Goal: Task Accomplishment & Management: Manage account settings

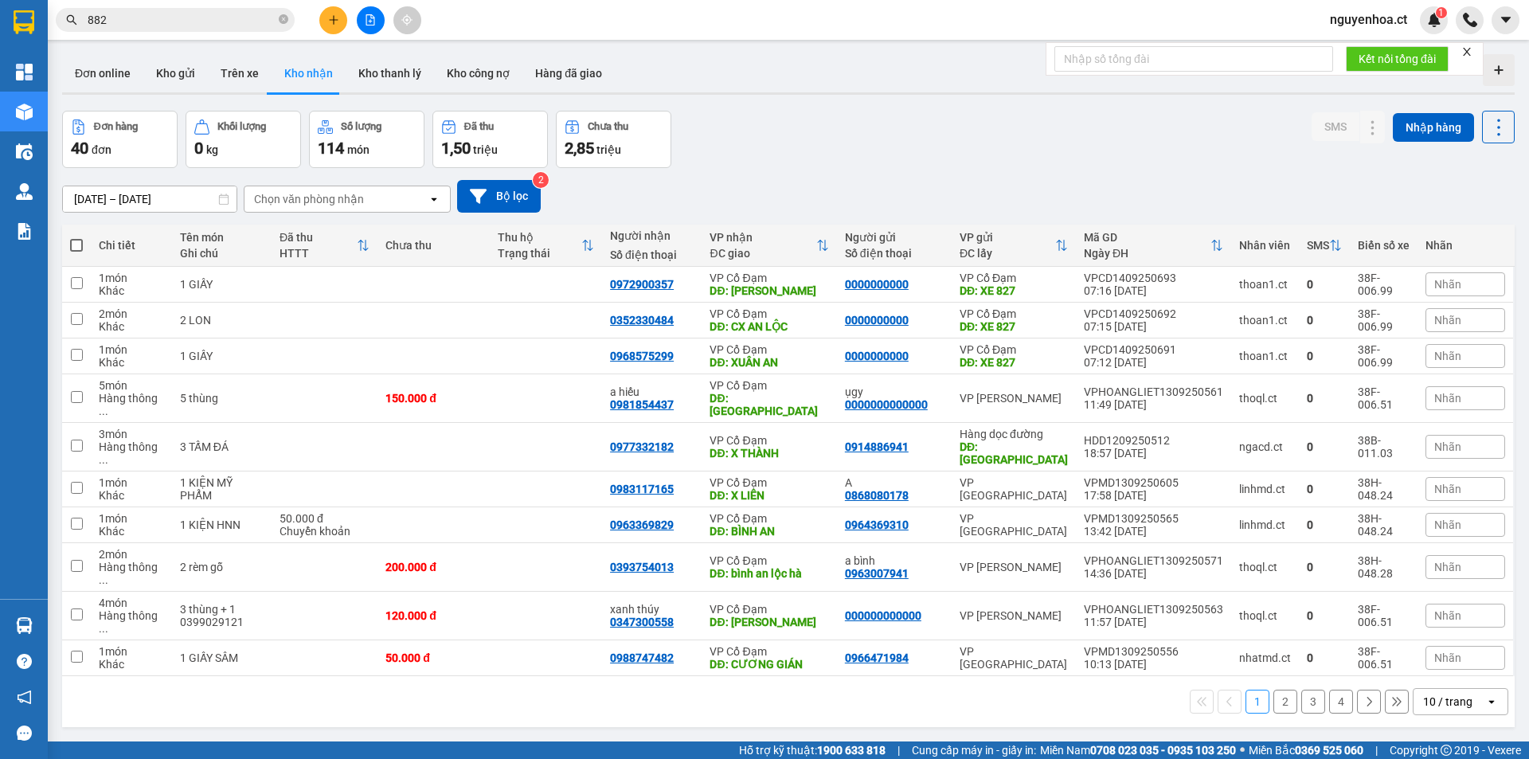
click at [158, 23] on input "882" at bounding box center [182, 20] width 188 height 18
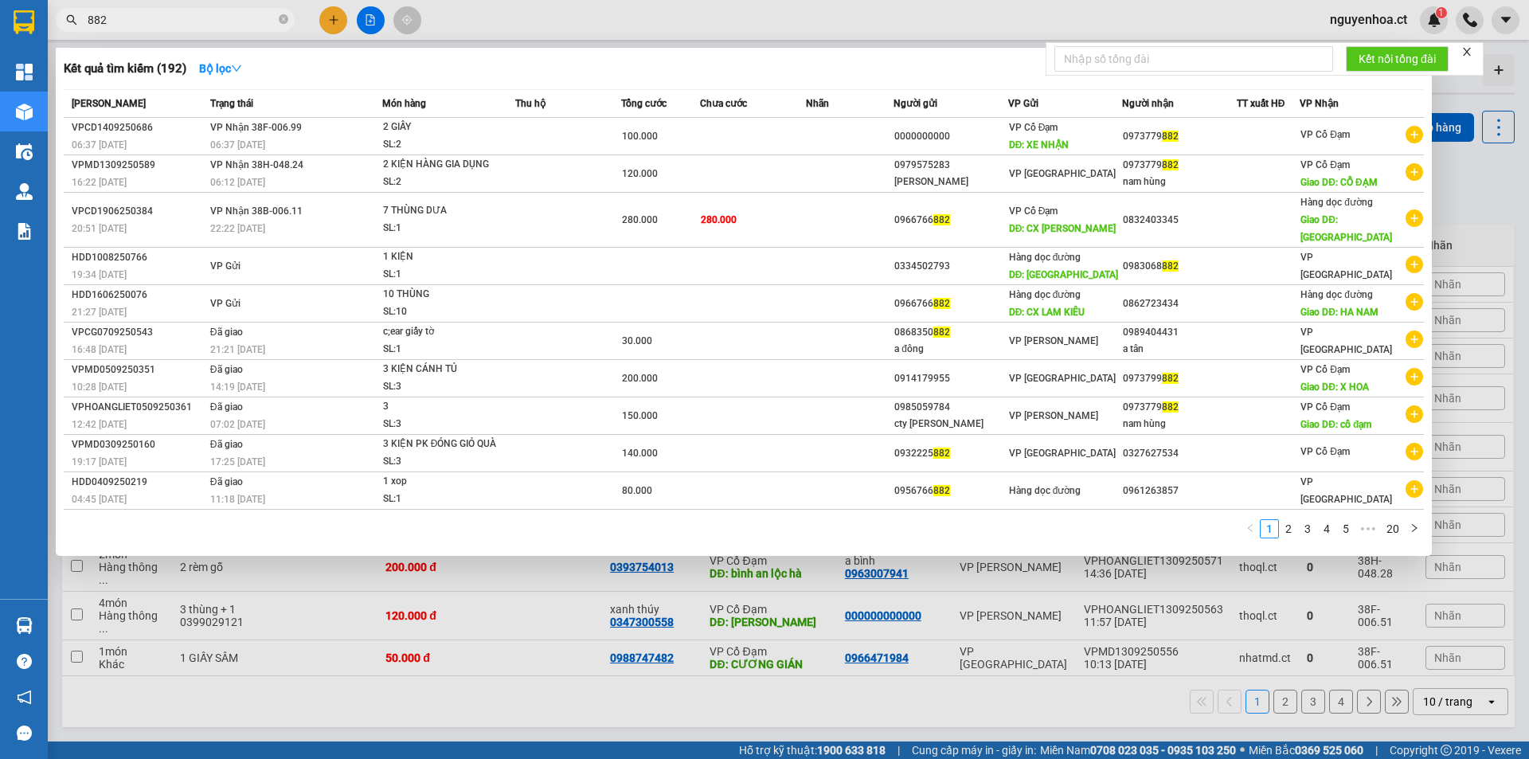
click at [158, 23] on input "882" at bounding box center [182, 20] width 188 height 18
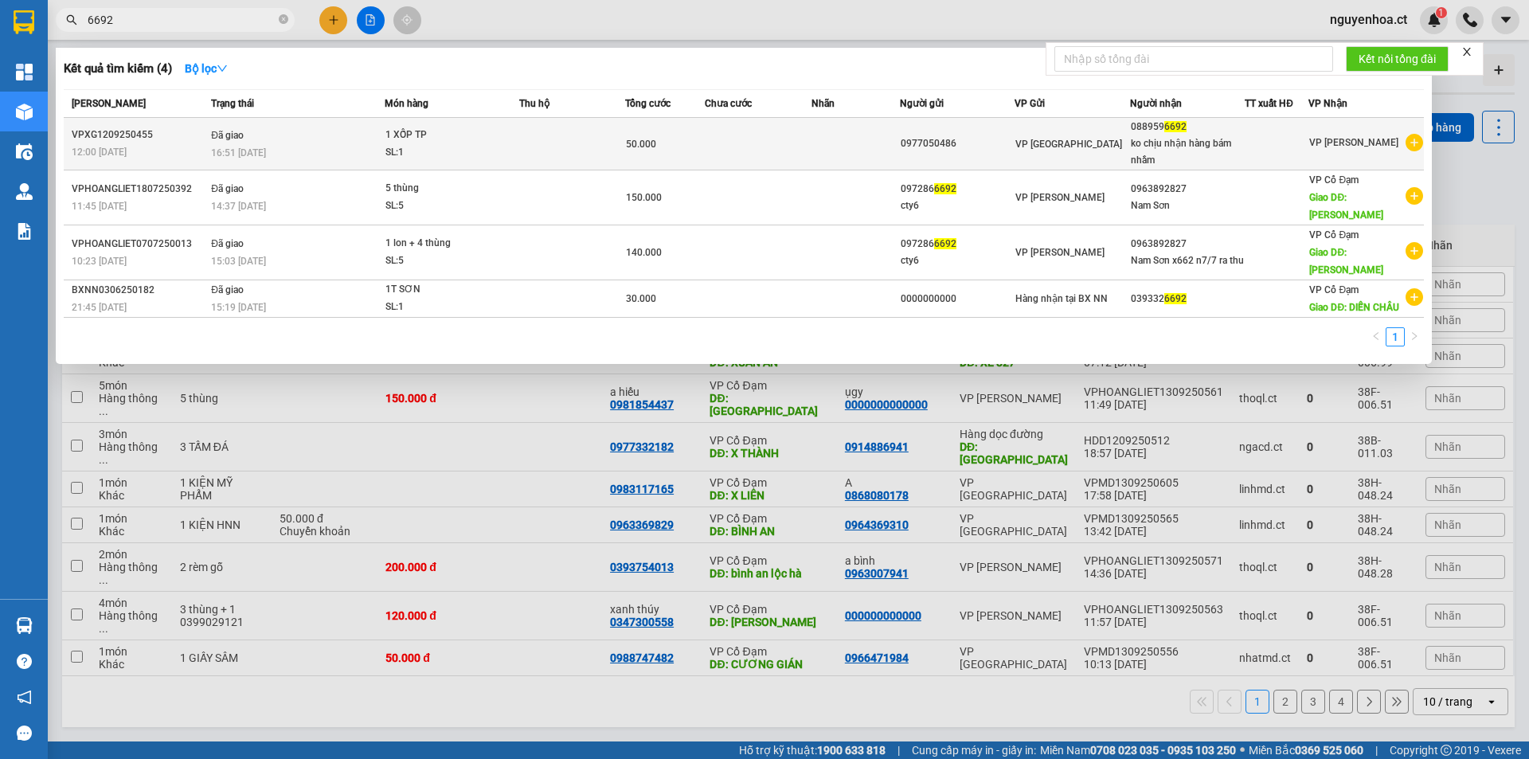
type input "6692"
click at [330, 147] on div "16:51 [DATE]" at bounding box center [297, 153] width 172 height 18
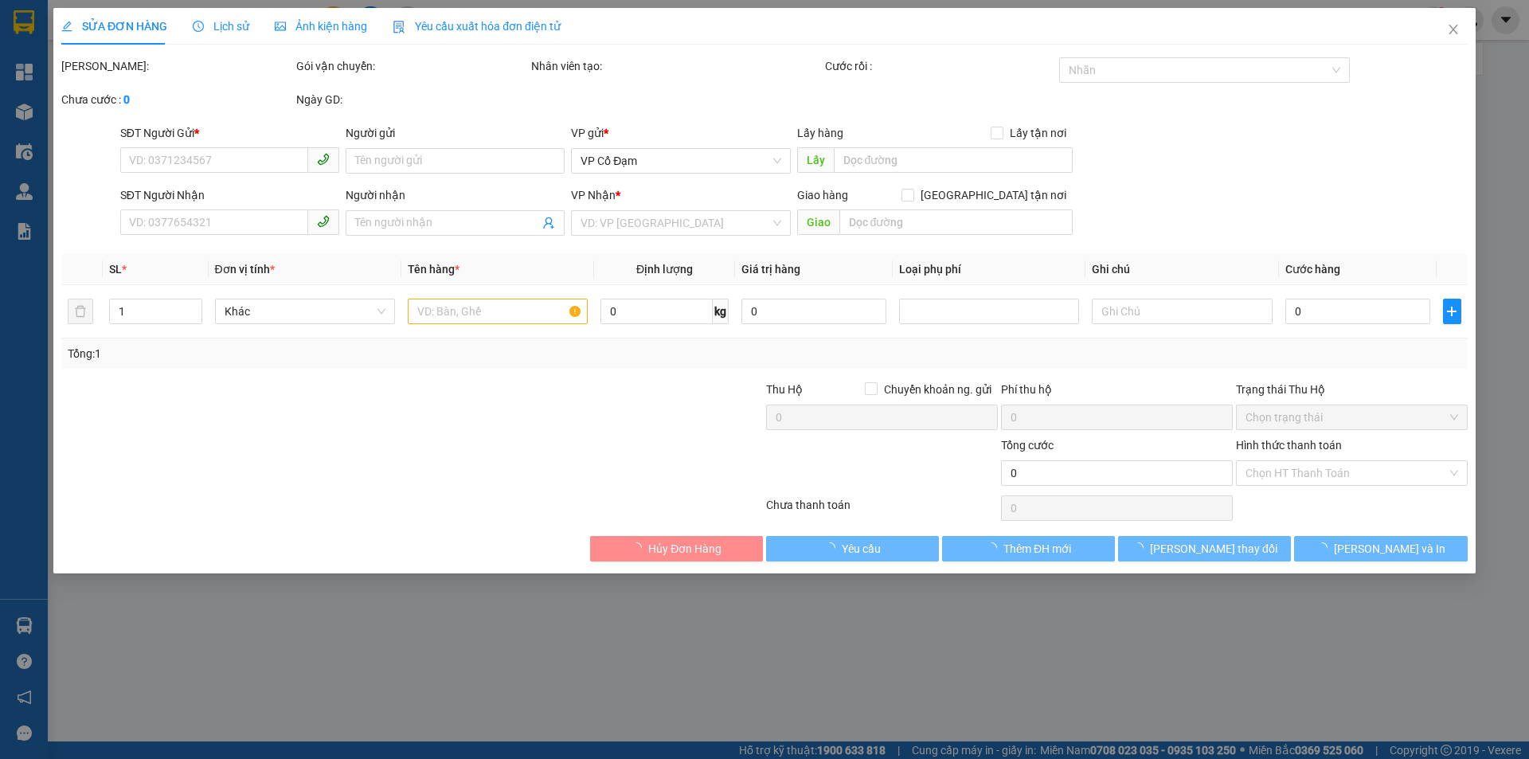
type input "0977050486"
type input "0889596692"
type input "ko chịu nhận hàng bám nhầm"
type input "50.000"
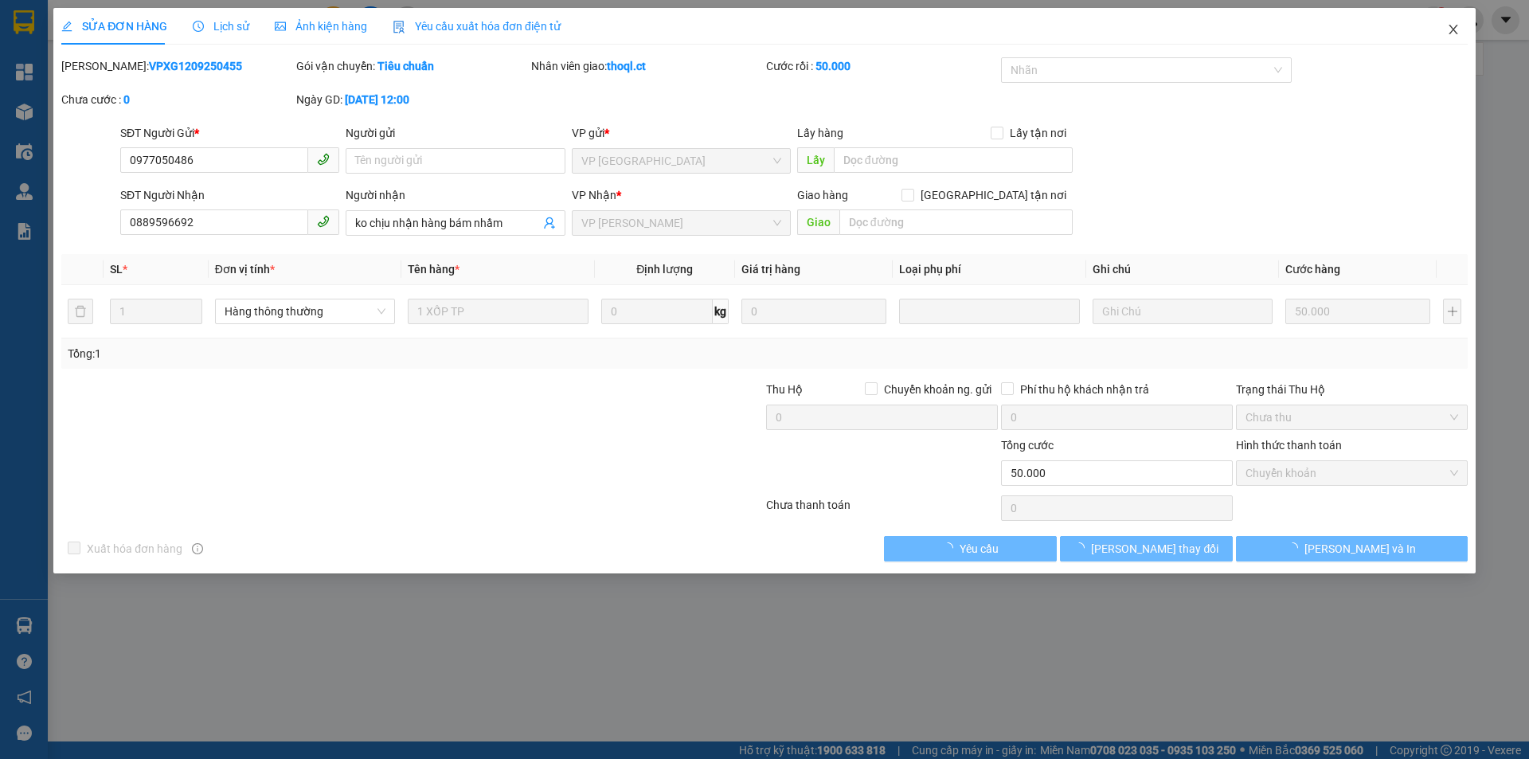
click at [1450, 28] on icon "close" at bounding box center [1453, 29] width 13 height 13
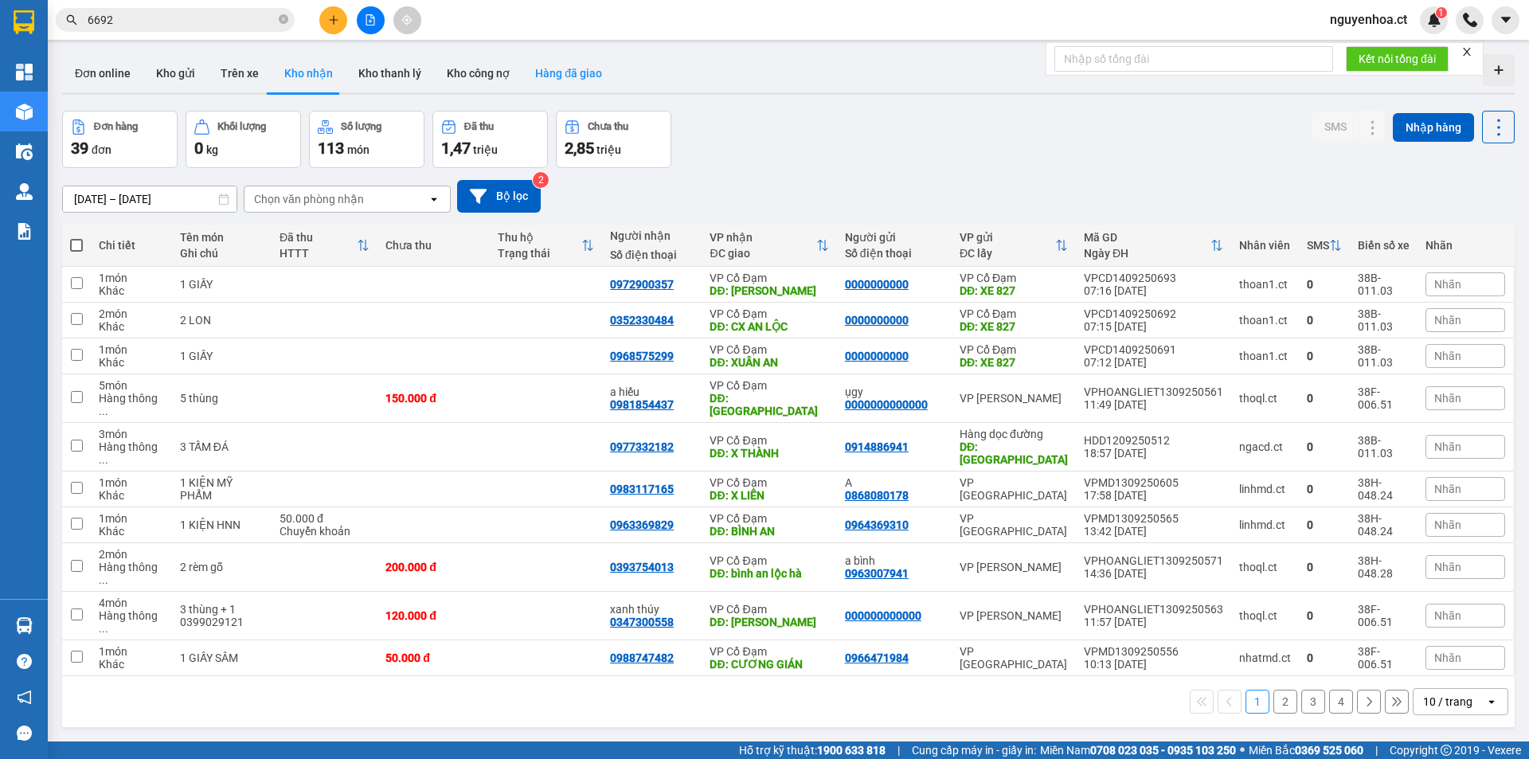
click at [576, 78] on button "Hàng đã giao" at bounding box center [568, 73] width 92 height 38
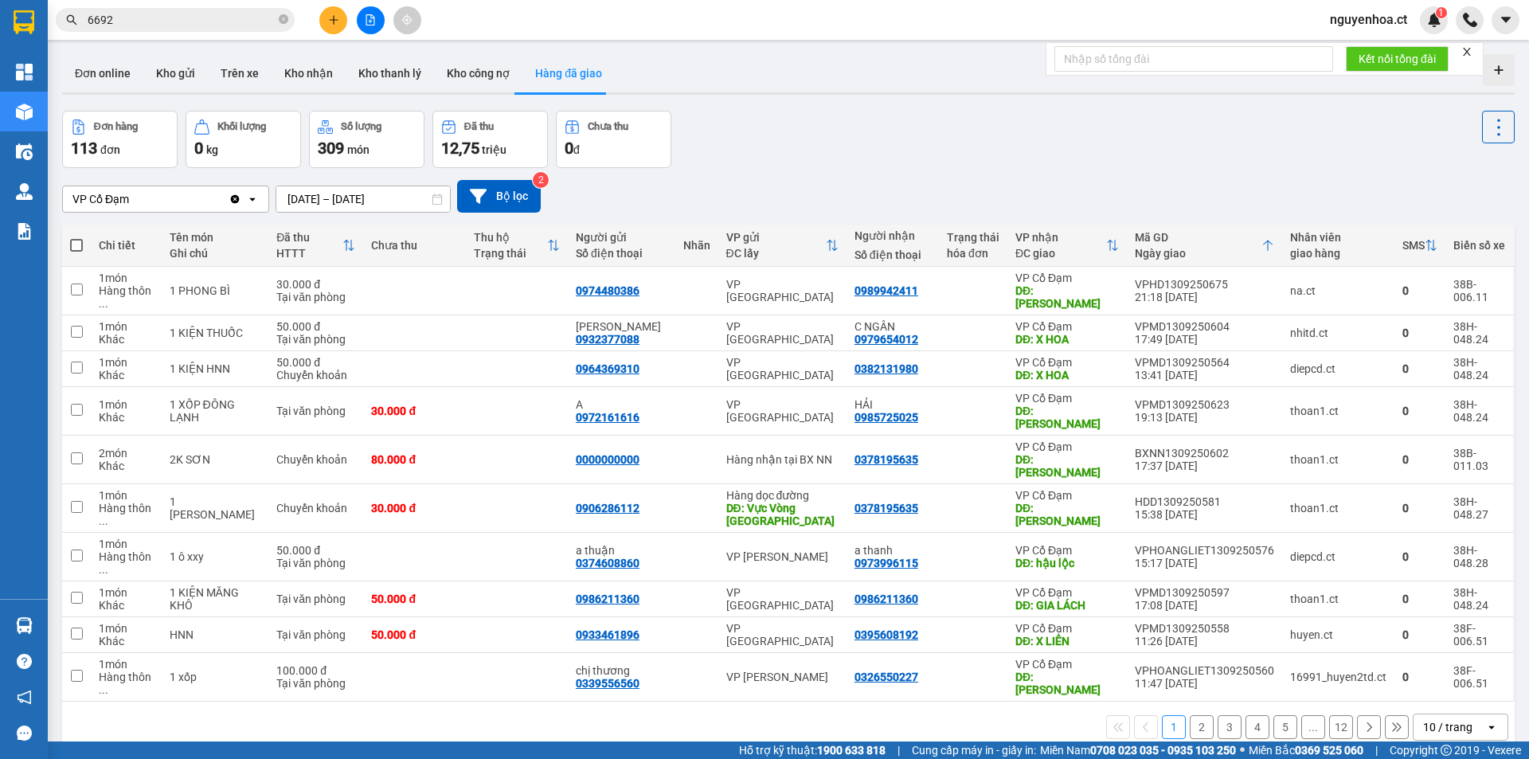
click at [236, 199] on icon "Clear value" at bounding box center [235, 198] width 9 height 9
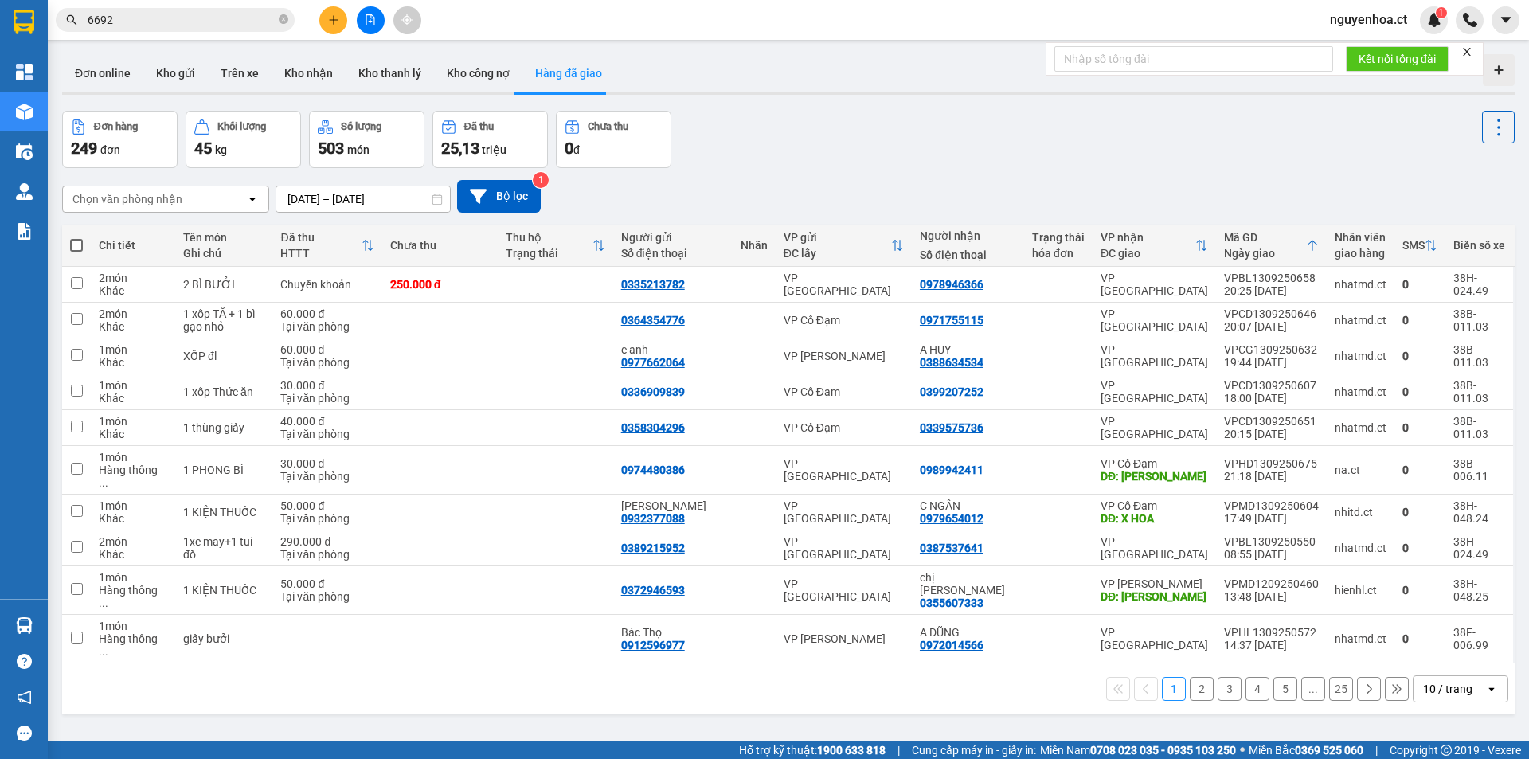
click at [555, 70] on button "Hàng đã giao" at bounding box center [568, 73] width 92 height 38
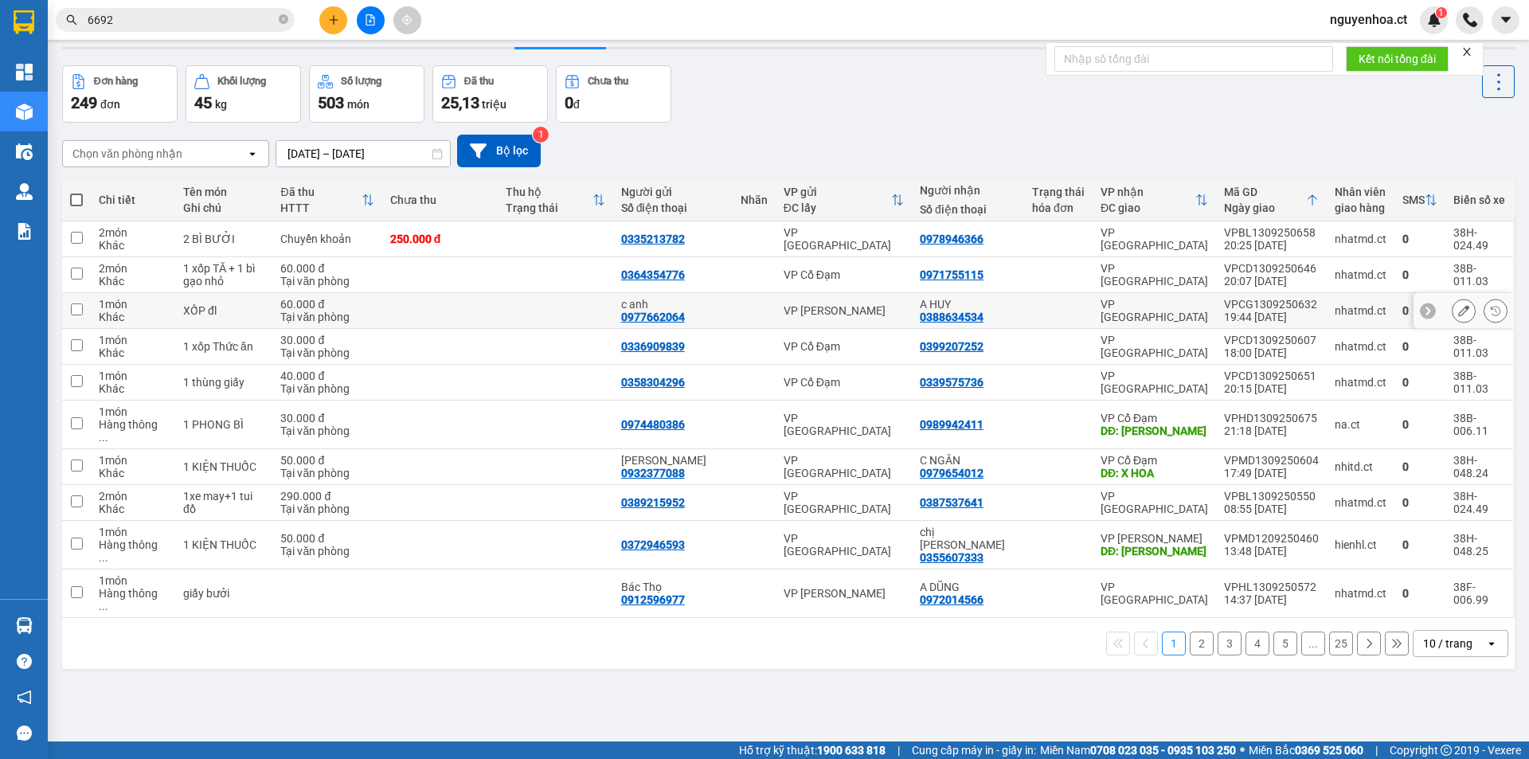
scroll to position [73, 0]
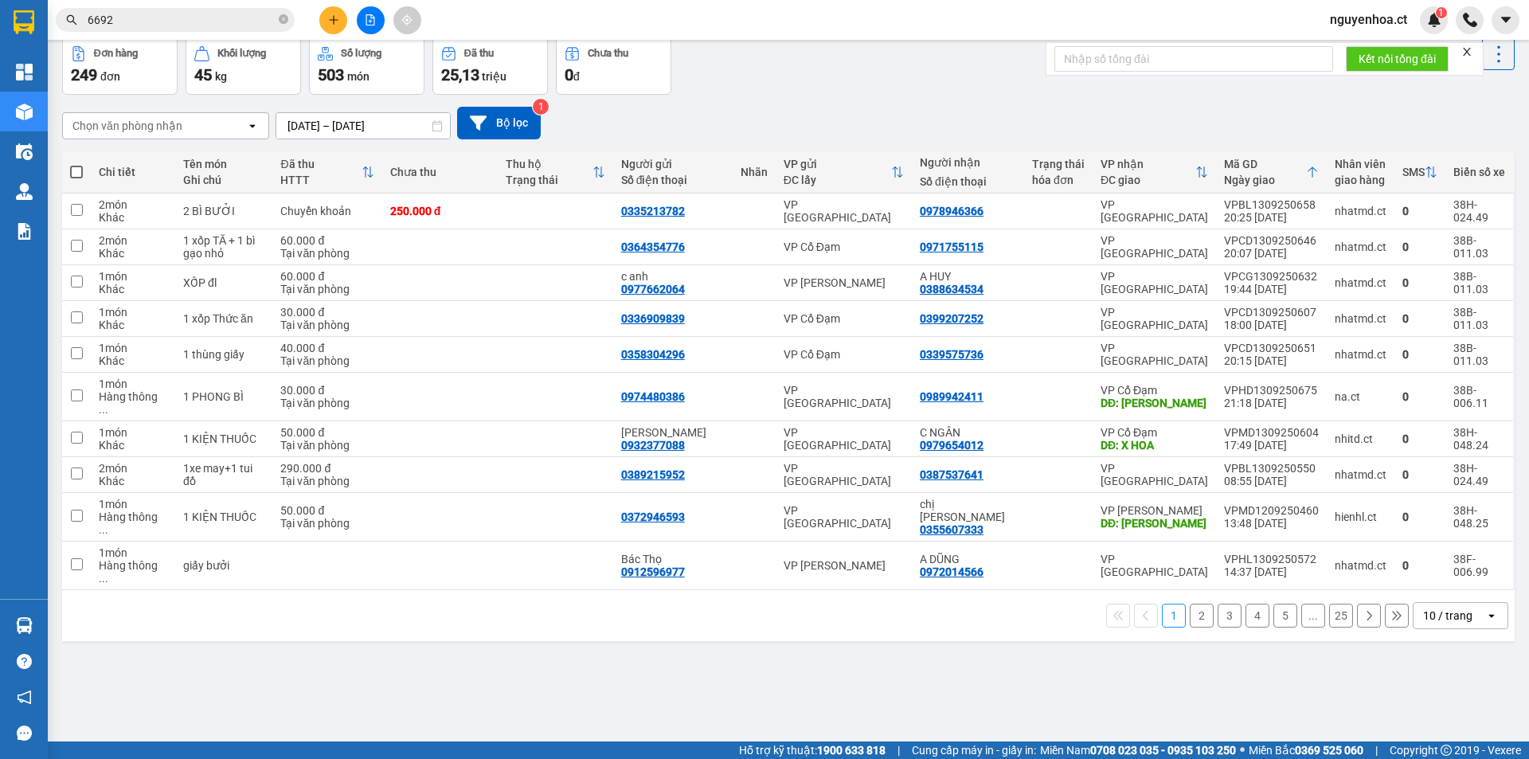
click at [1190, 603] on button "2" at bounding box center [1201, 615] width 24 height 24
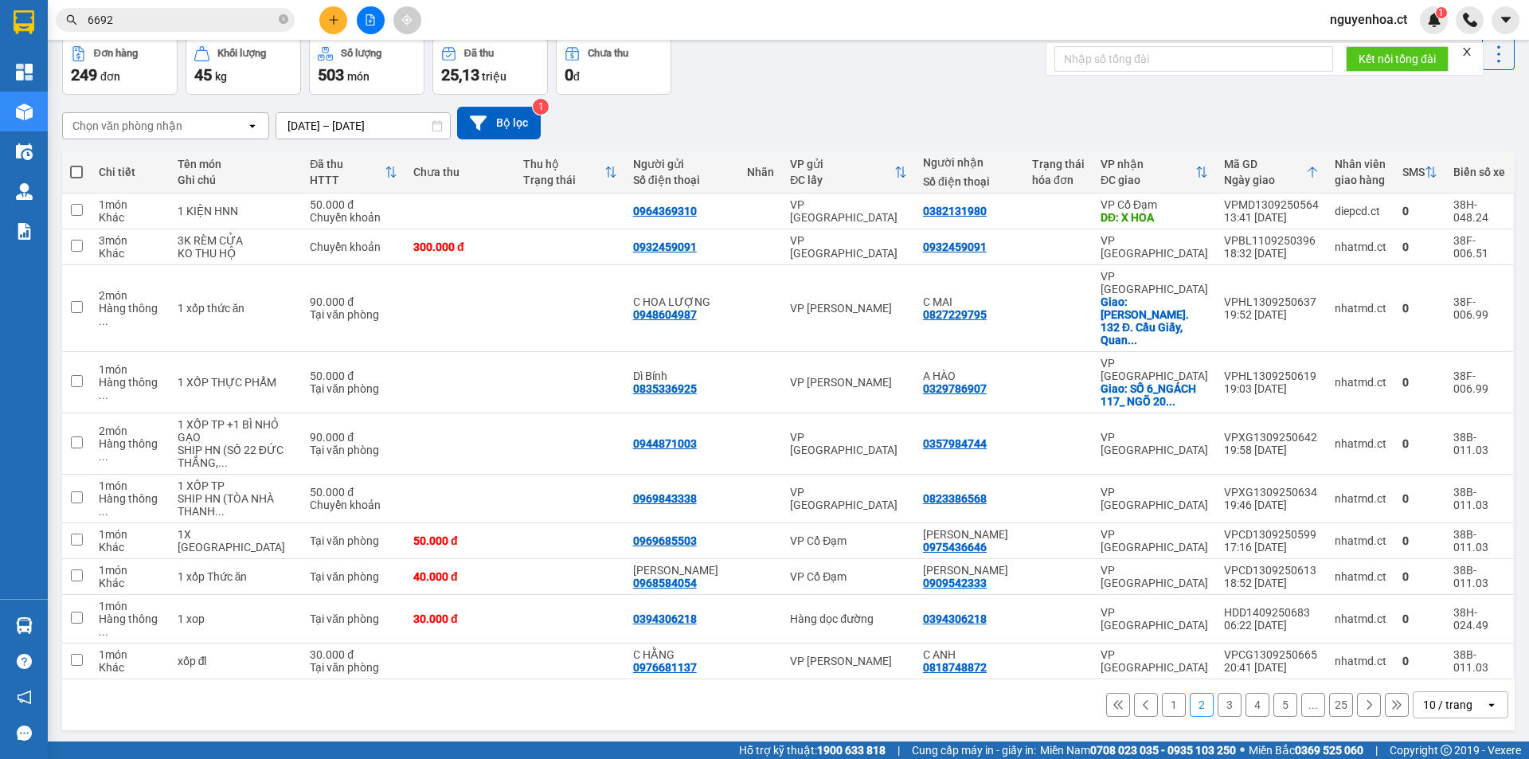
click at [1219, 693] on button "3" at bounding box center [1229, 705] width 24 height 24
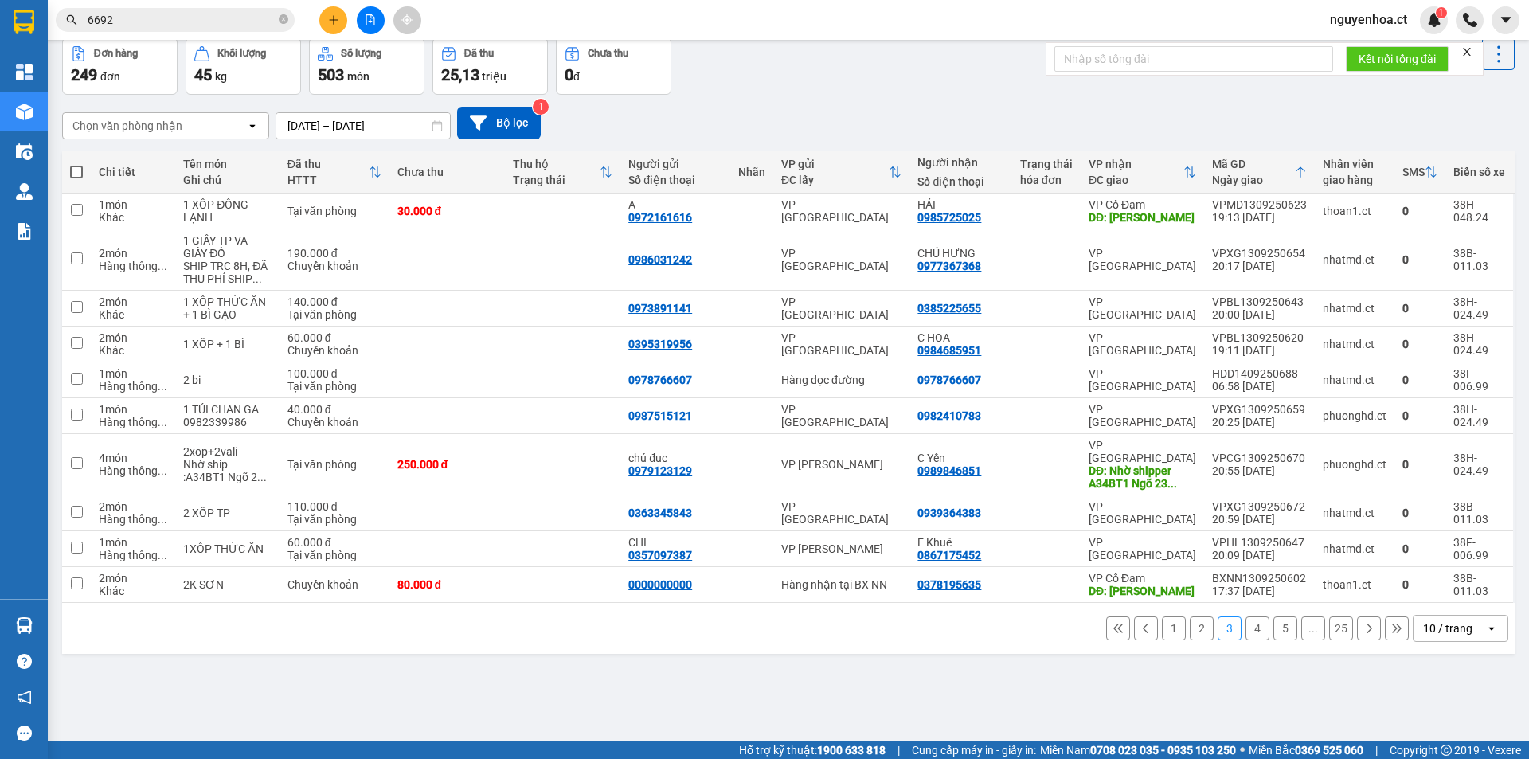
click at [1189, 616] on button "2" at bounding box center [1201, 628] width 24 height 24
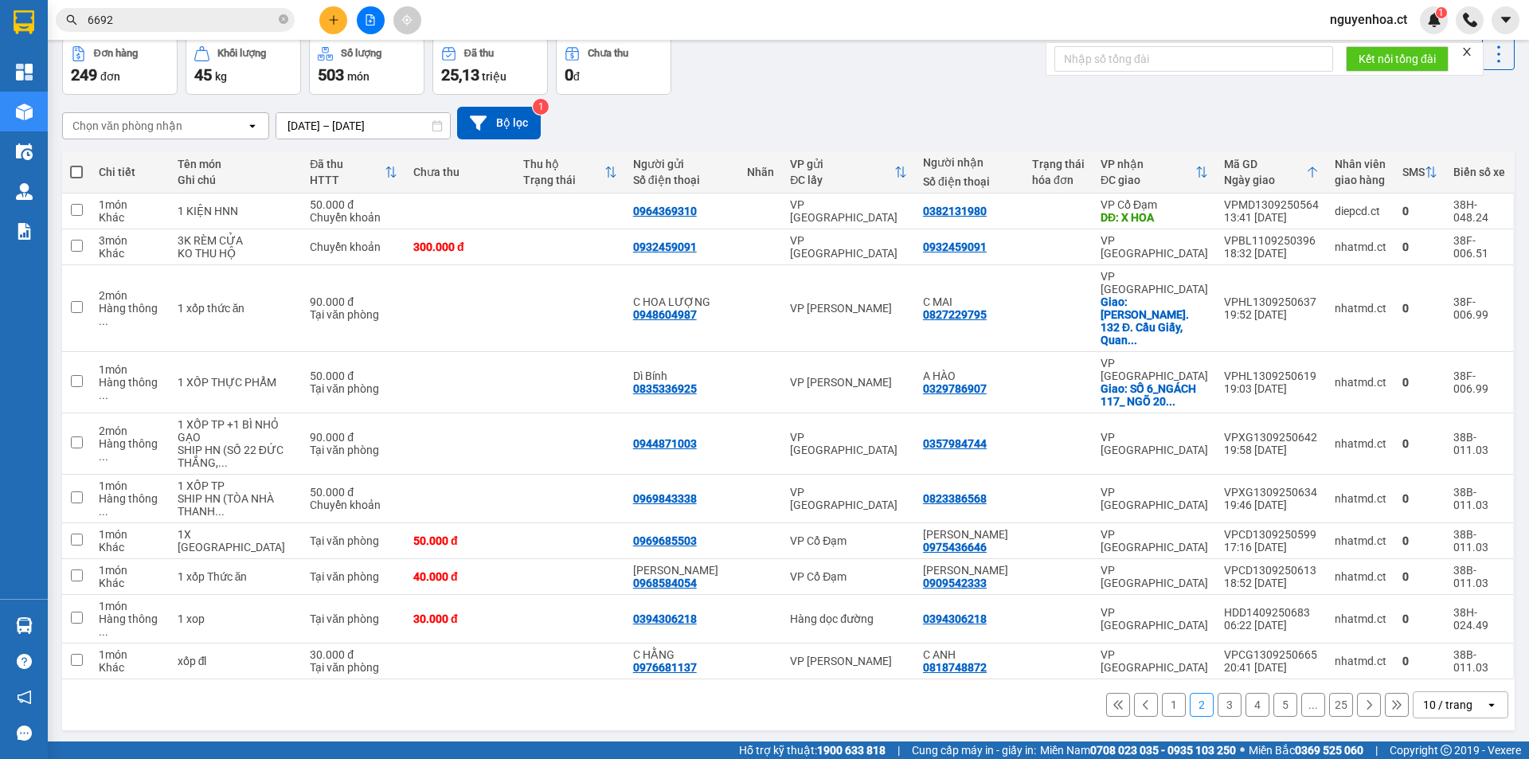
click at [1162, 693] on button "1" at bounding box center [1174, 705] width 24 height 24
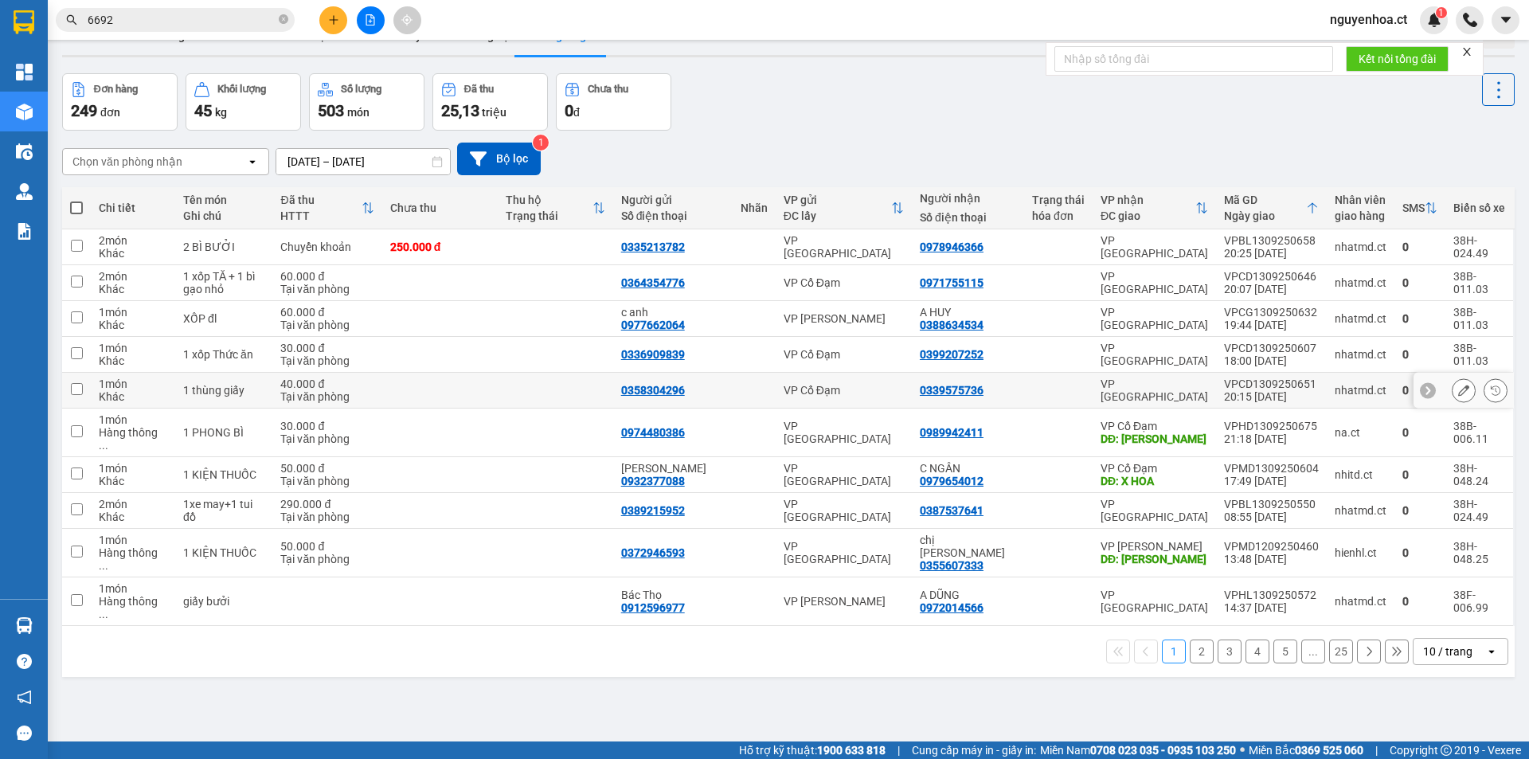
scroll to position [0, 0]
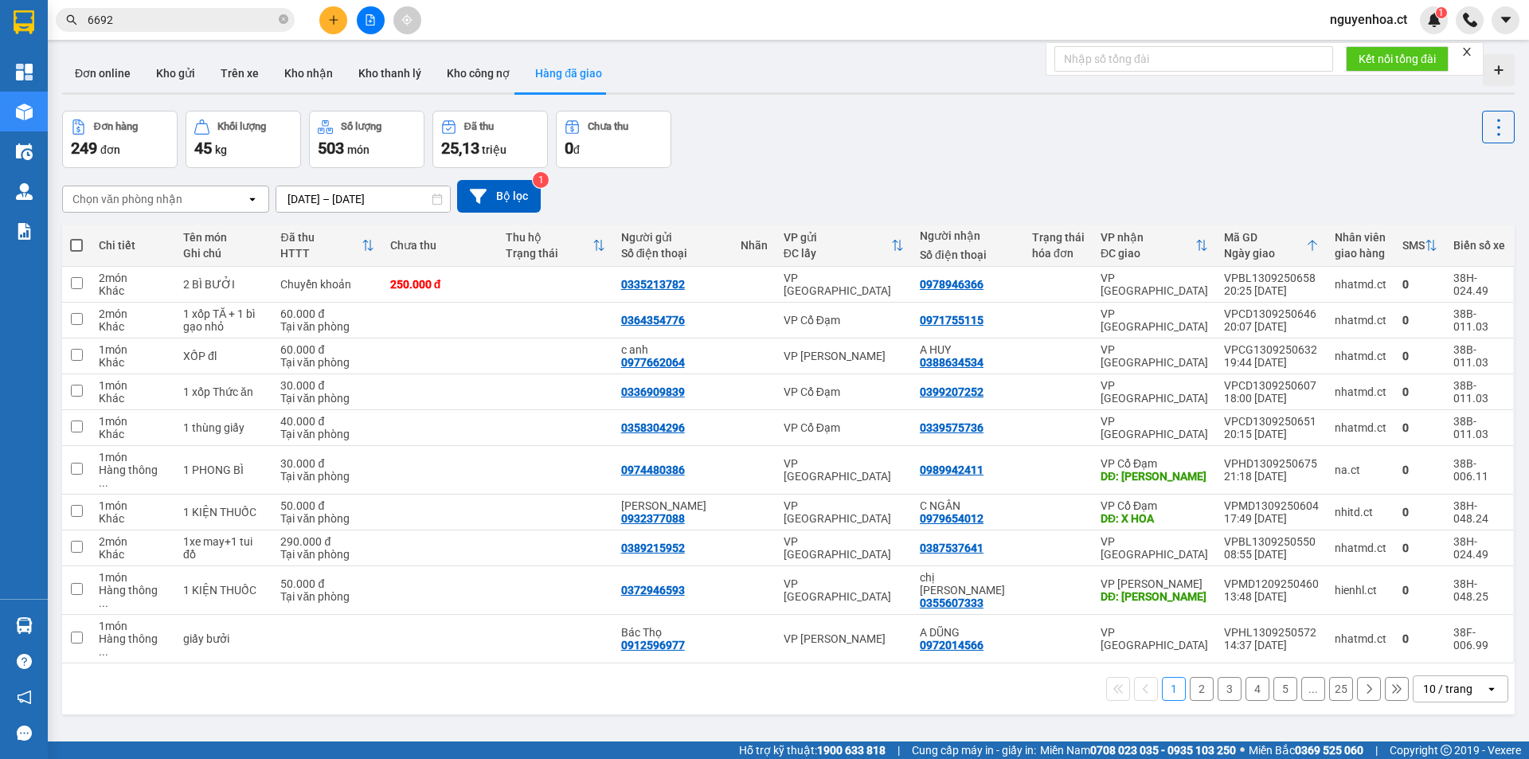
click at [1190, 677] on button "2" at bounding box center [1201, 689] width 24 height 24
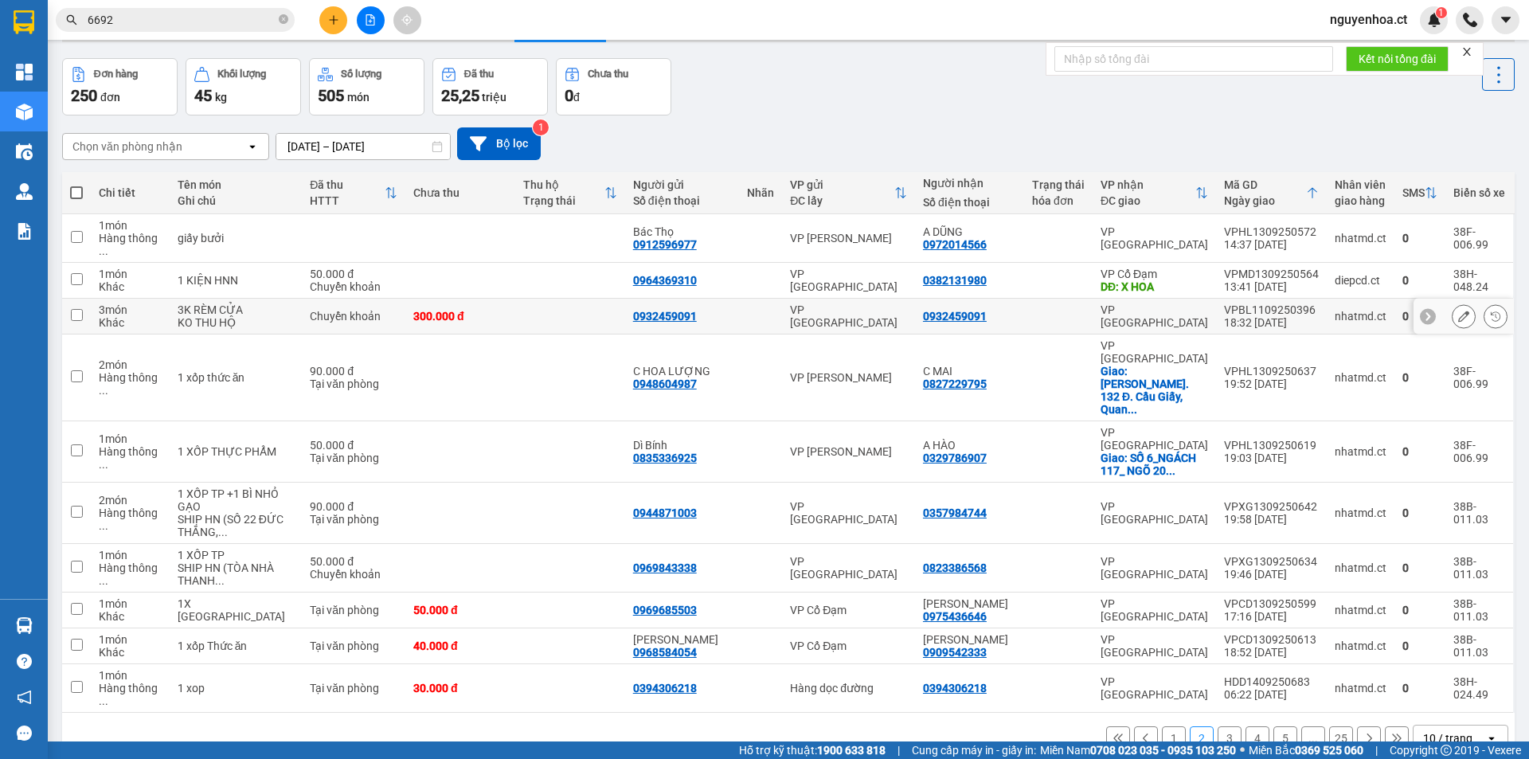
scroll to position [73, 0]
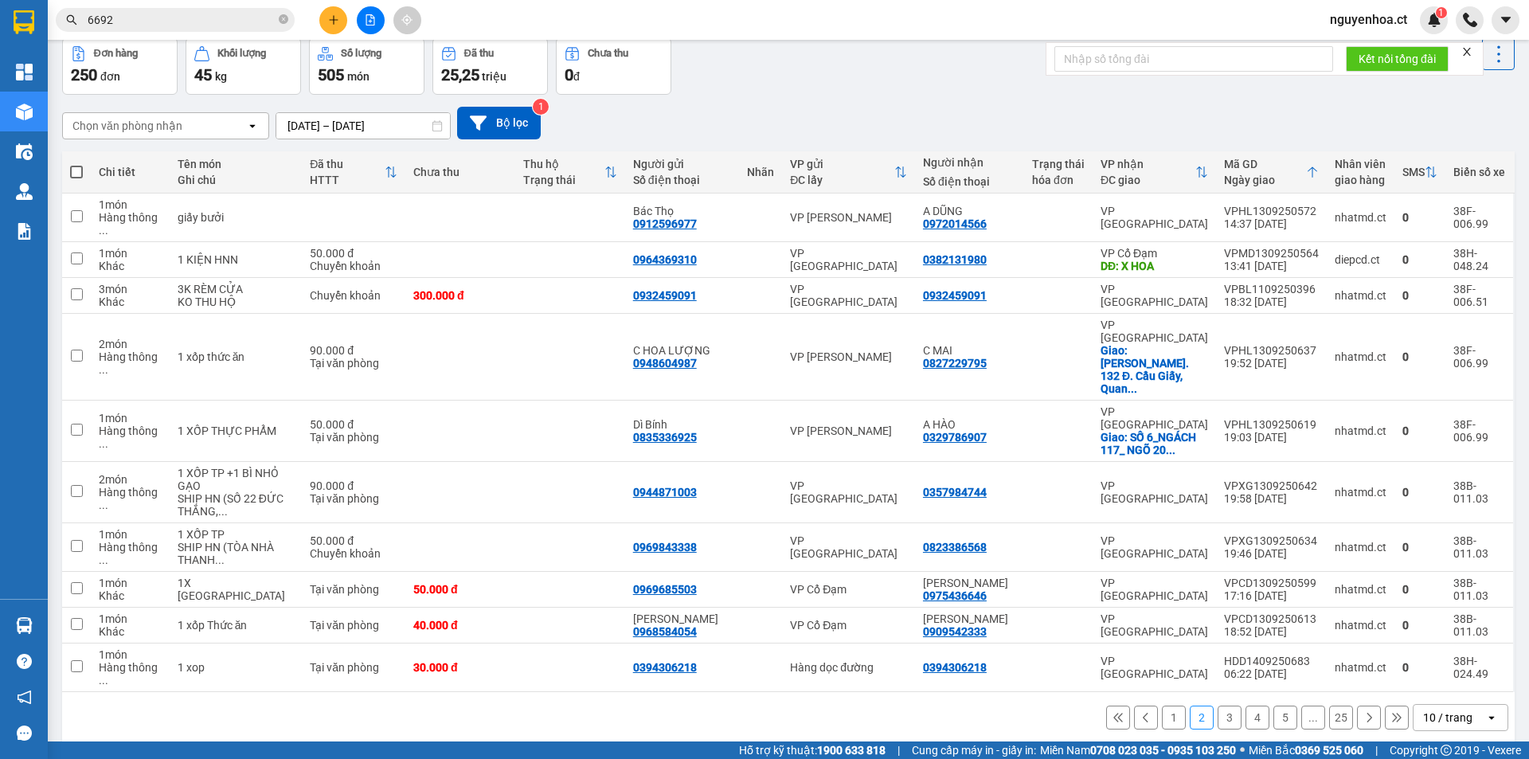
click at [1452, 709] on div "10 / trang" at bounding box center [1447, 717] width 49 height 16
click at [1435, 596] on div "100 / trang" at bounding box center [1448, 606] width 96 height 29
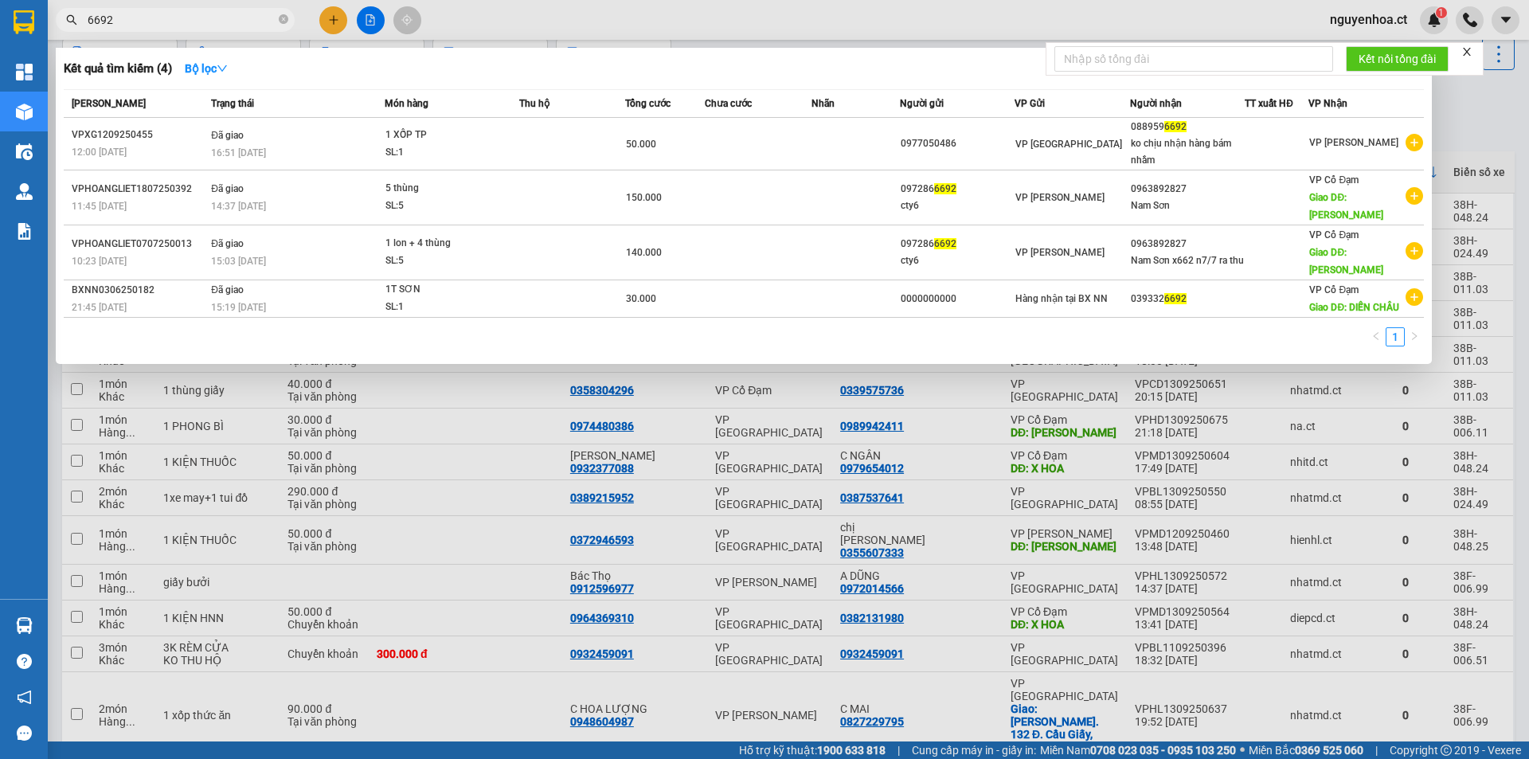
click at [127, 23] on input "6692" at bounding box center [182, 20] width 188 height 18
click at [500, 462] on div at bounding box center [764, 379] width 1529 height 759
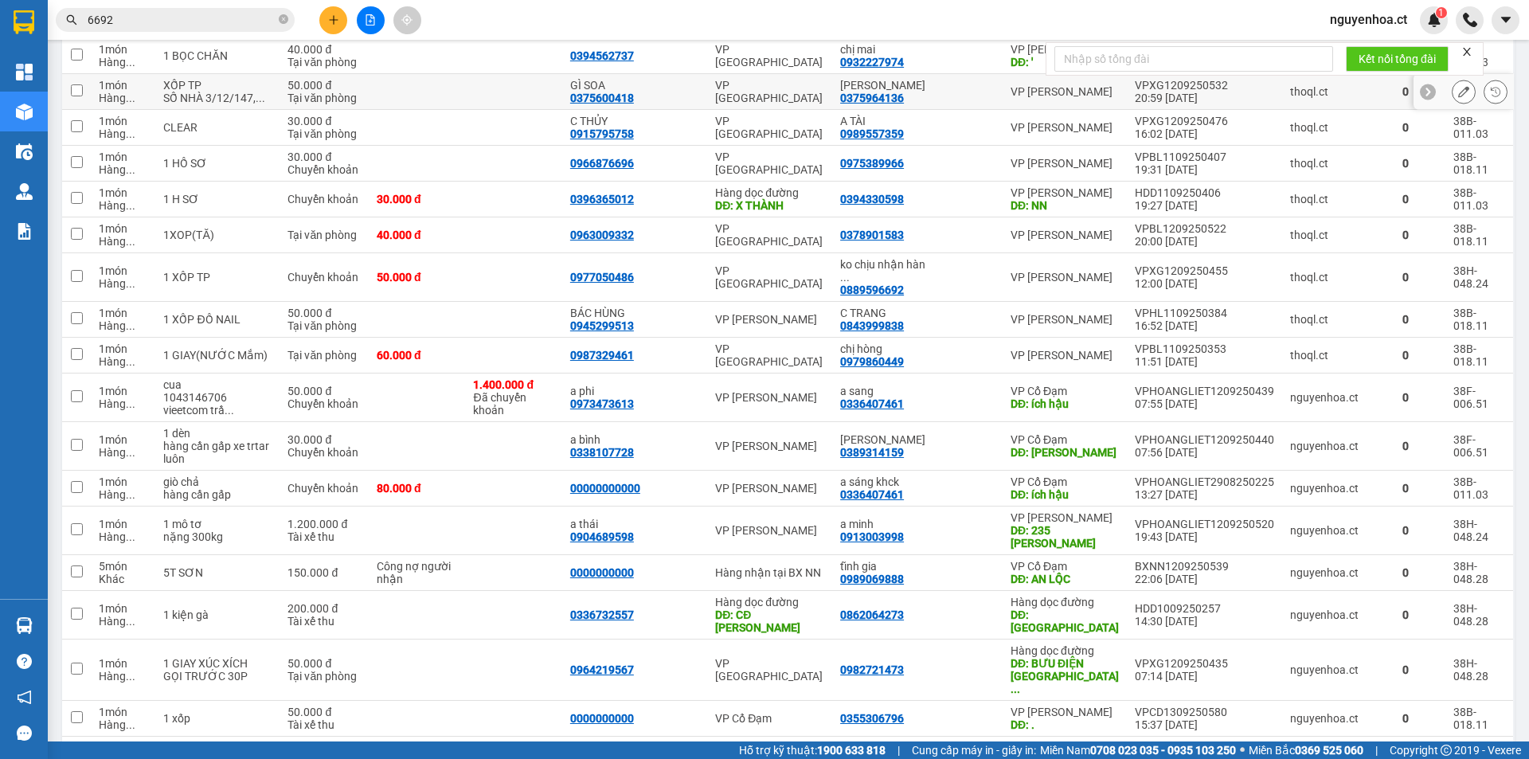
scroll to position [2541, 0]
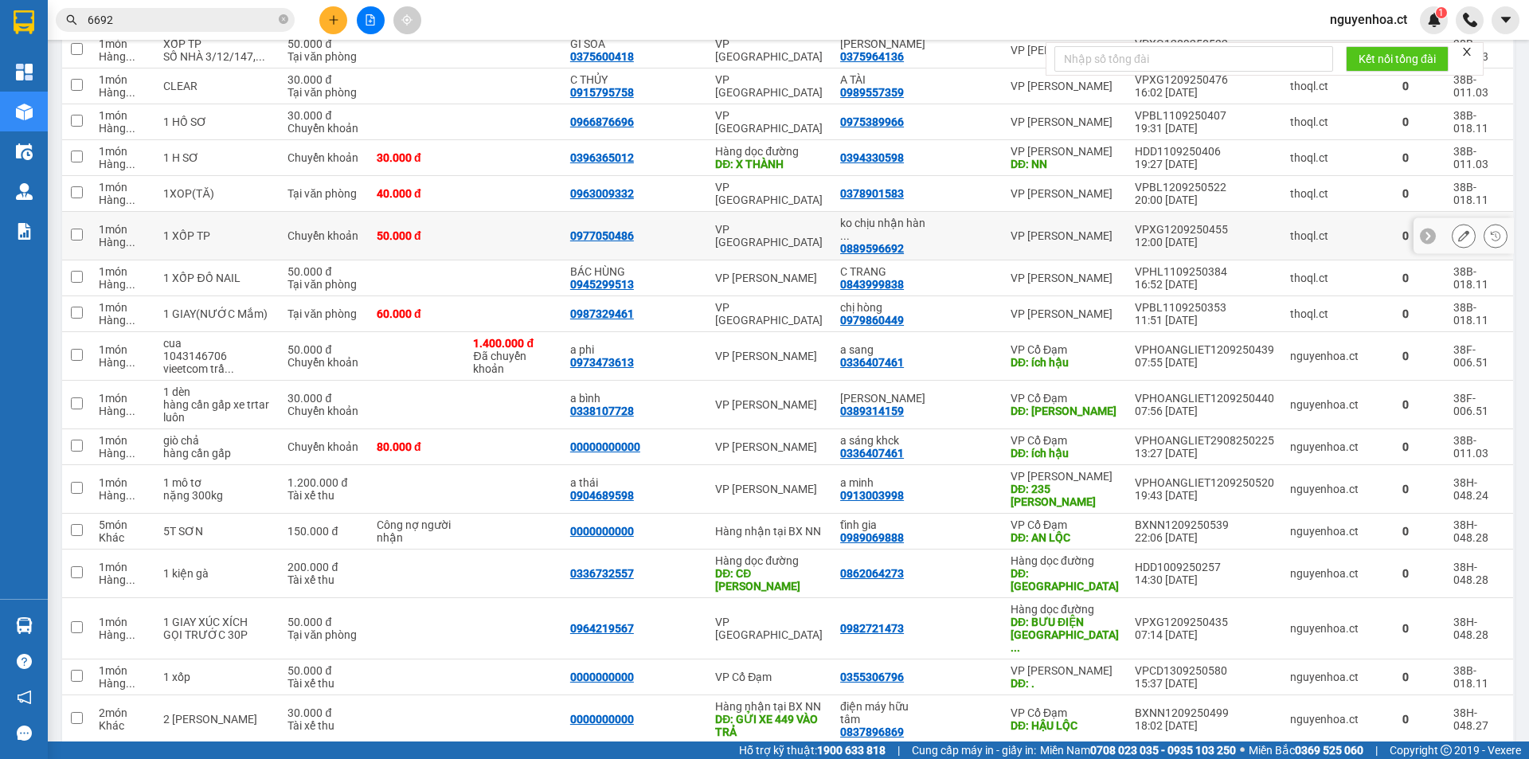
click at [75, 228] on input "checkbox" at bounding box center [77, 234] width 12 height 12
checkbox input "true"
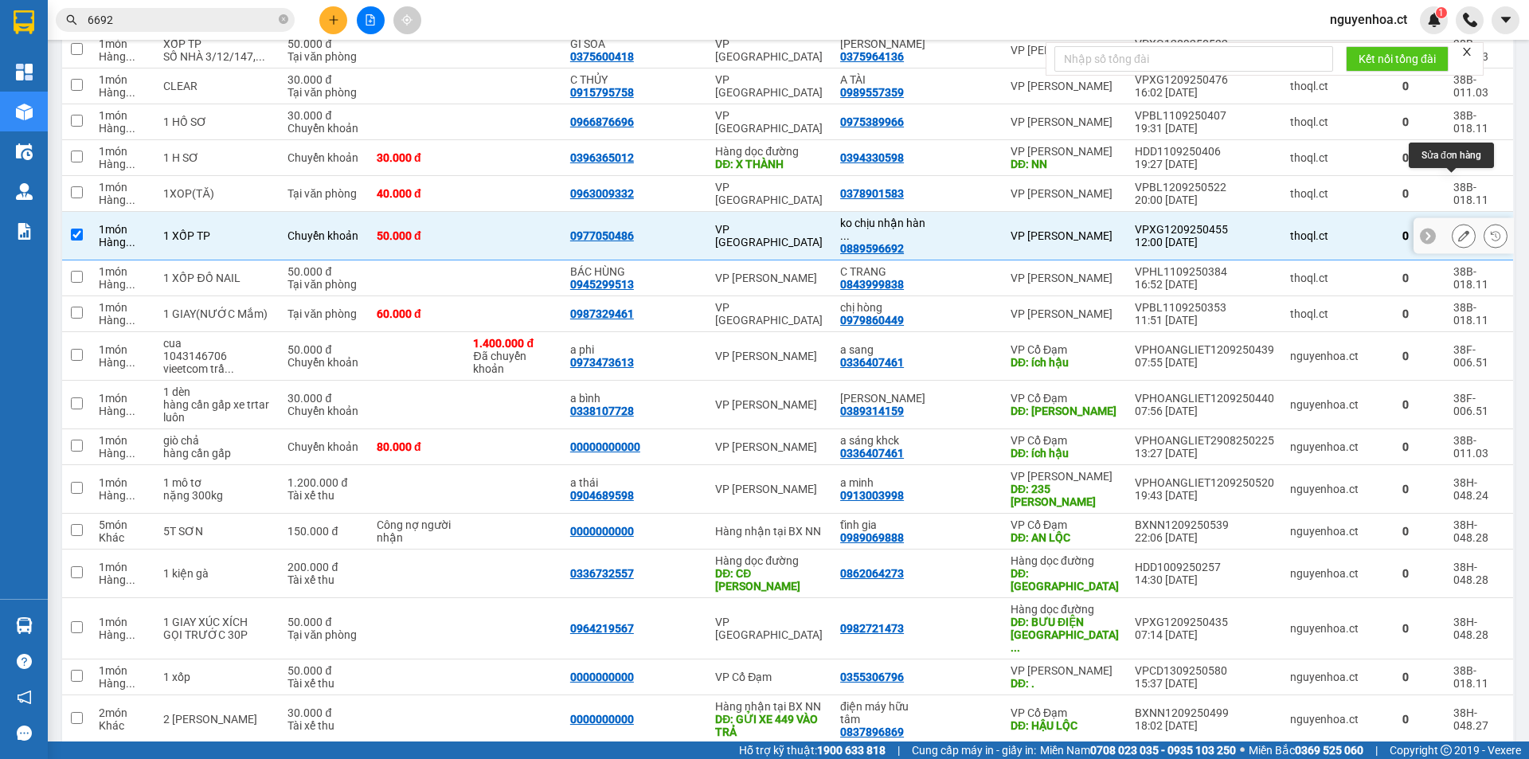
click at [1458, 230] on icon at bounding box center [1463, 235] width 11 height 11
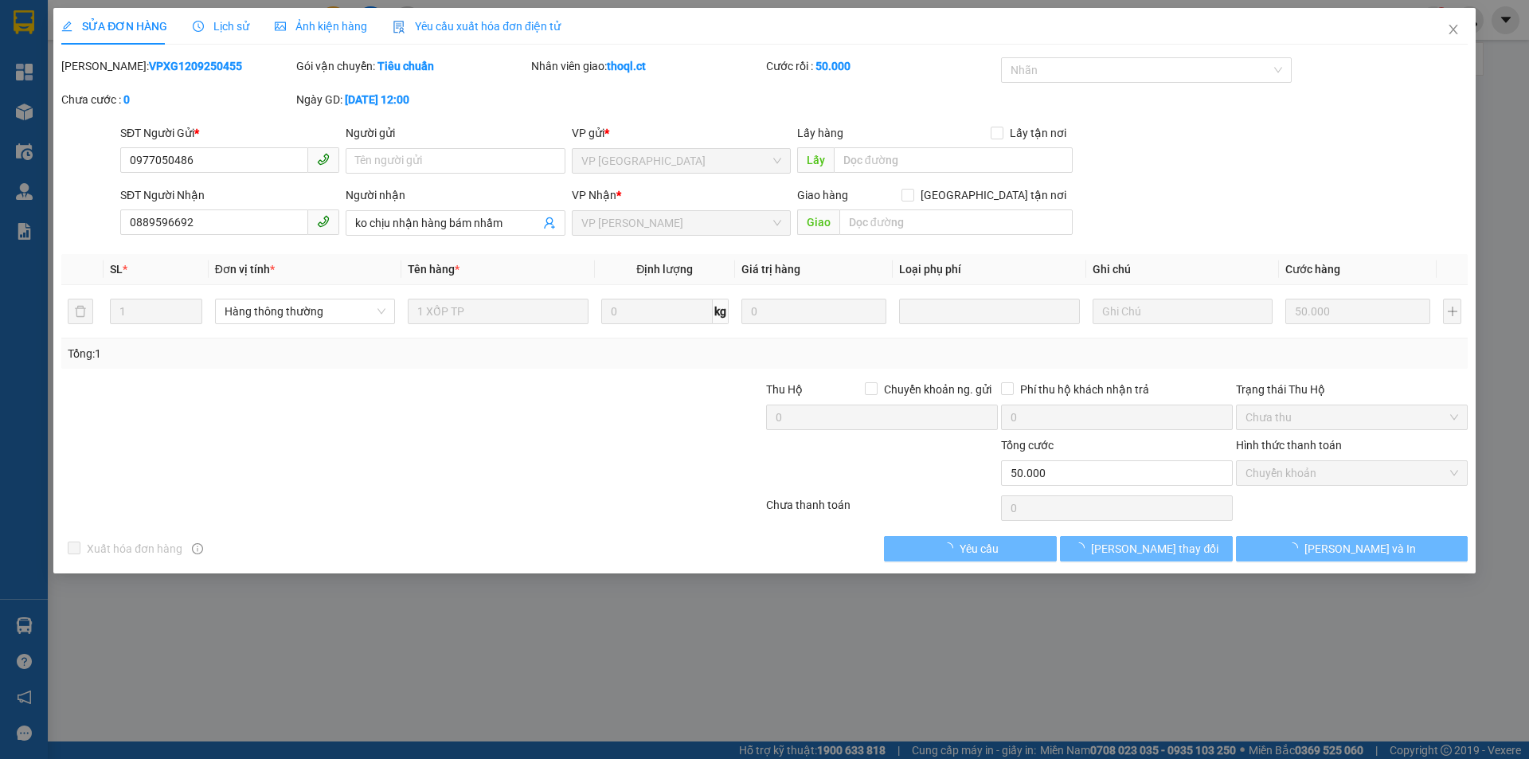
type input "0977050486"
type input "0889596692"
type input "ko chịu nhận hàng bám nhầm"
type input "50.000"
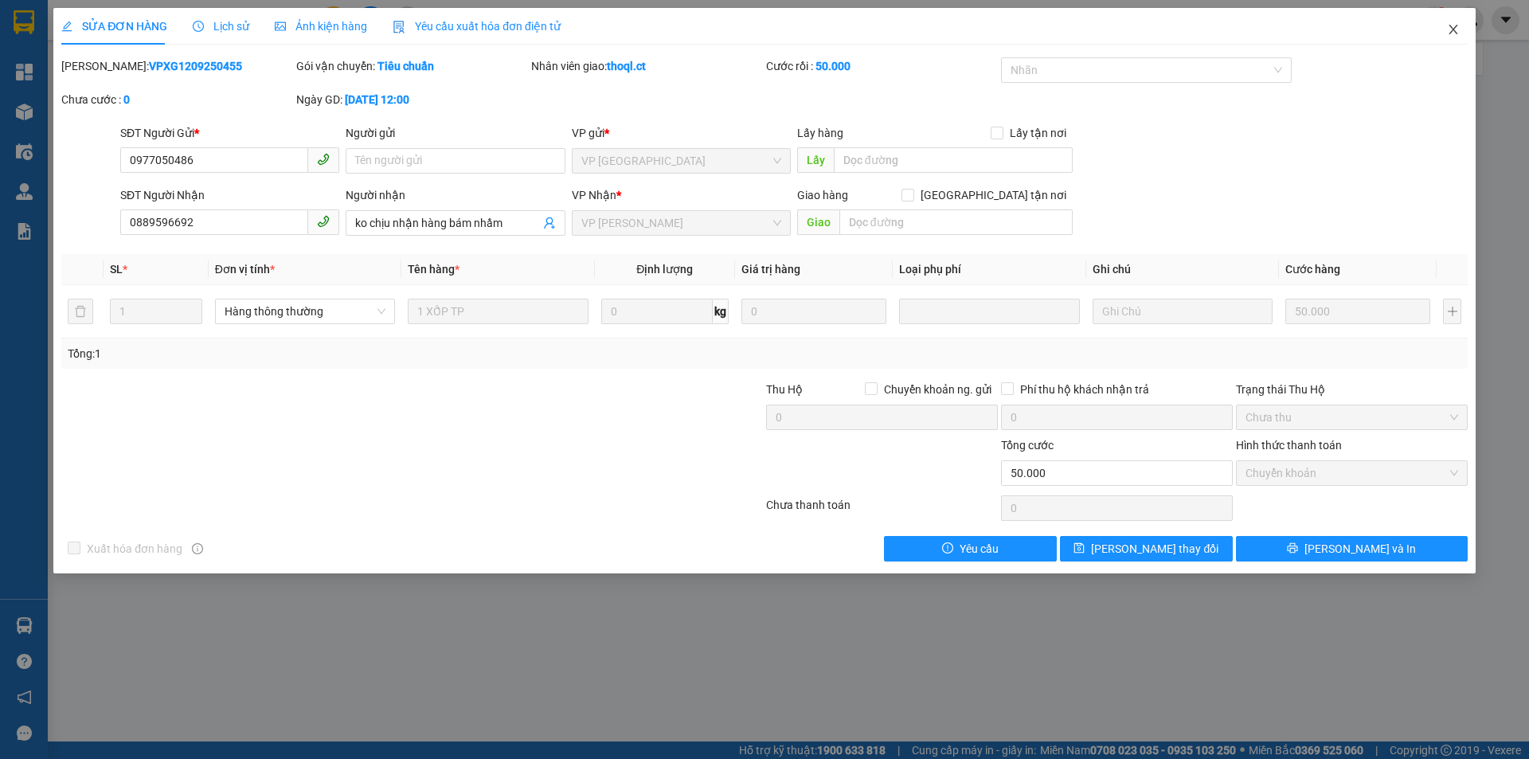
click at [1455, 33] on icon "close" at bounding box center [1453, 29] width 13 height 13
click at [1447, 28] on div "nguyenhoa.ct 1" at bounding box center [1382, 20] width 131 height 28
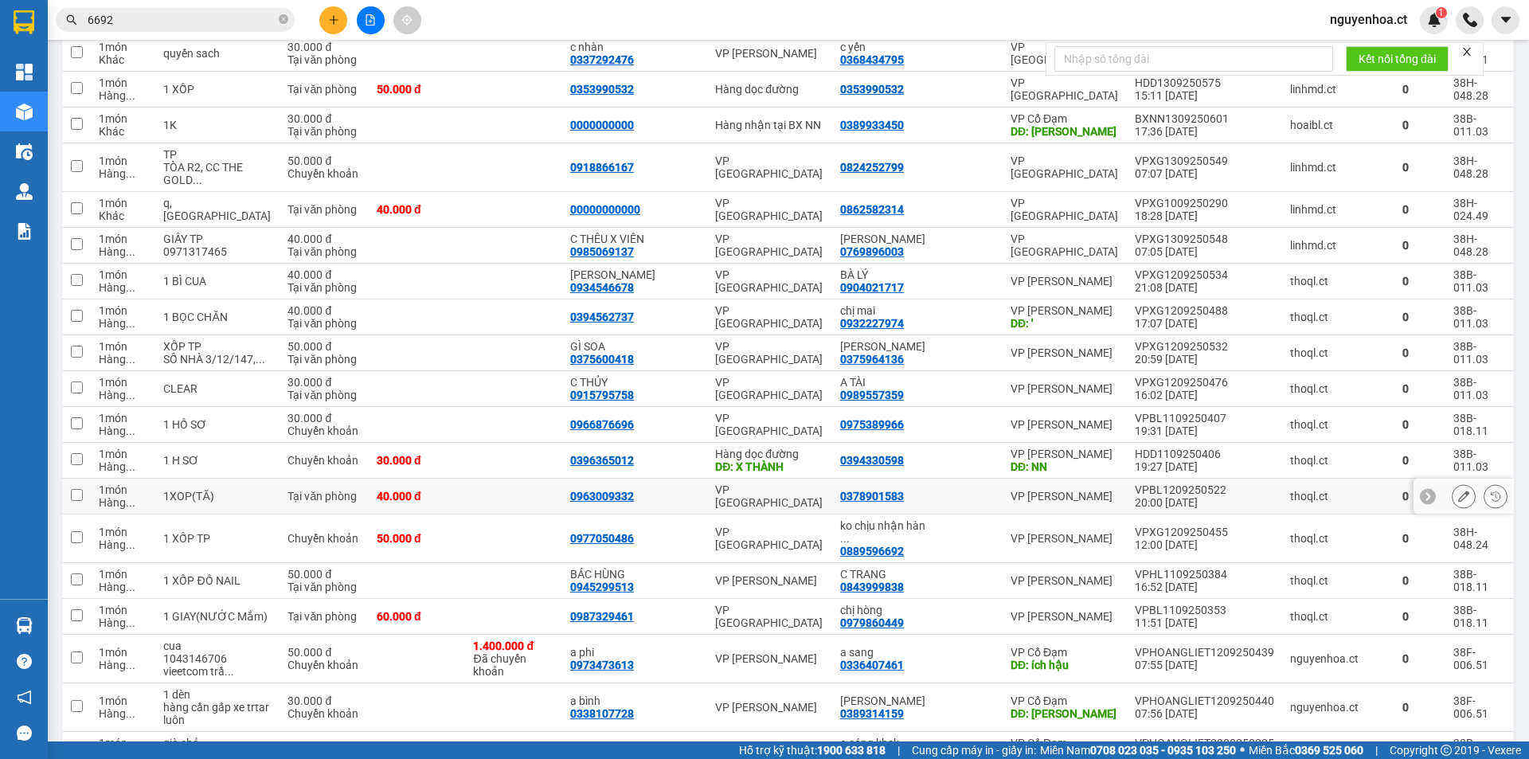
scroll to position [2388, 0]
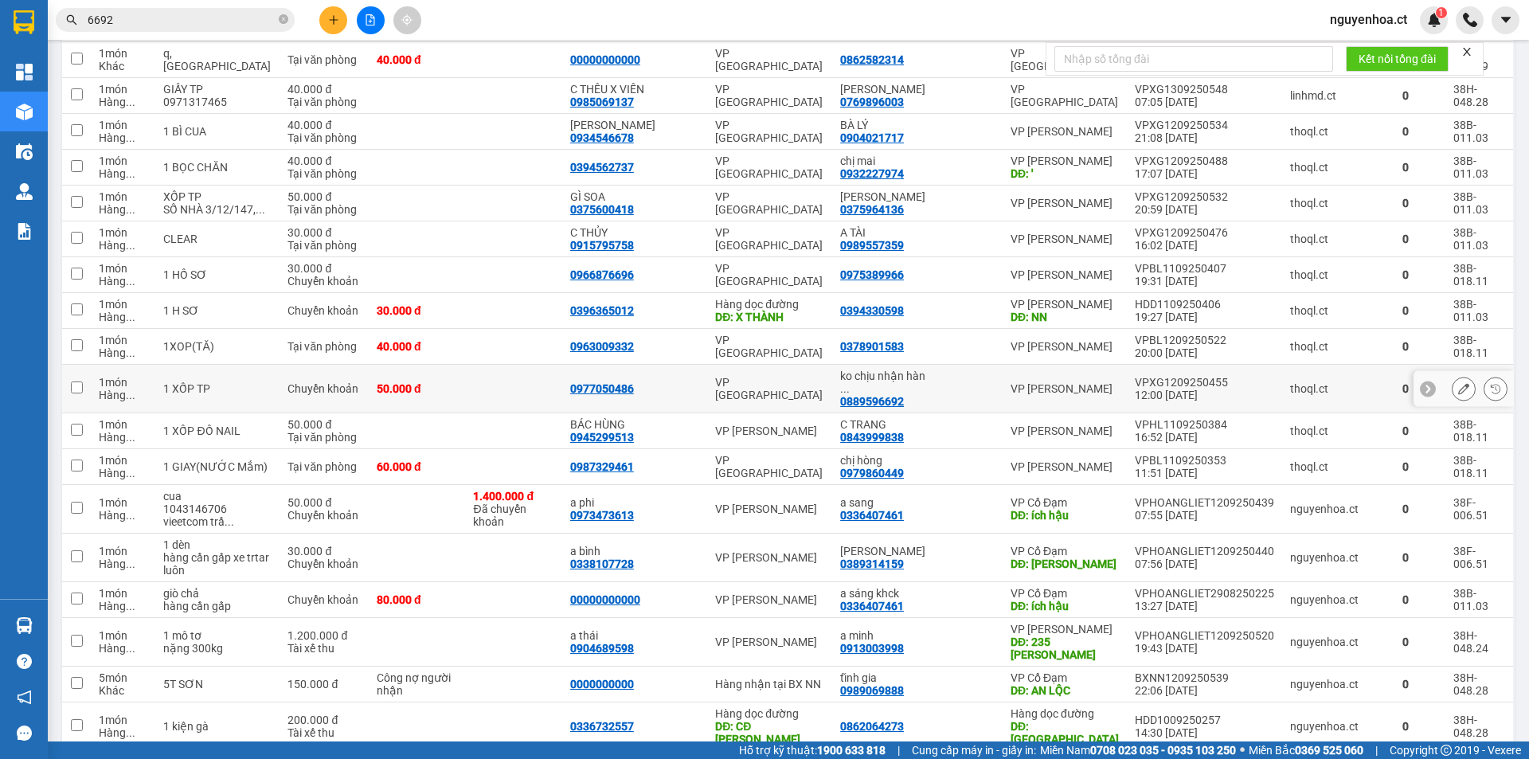
click at [83, 365] on td at bounding box center [76, 389] width 29 height 49
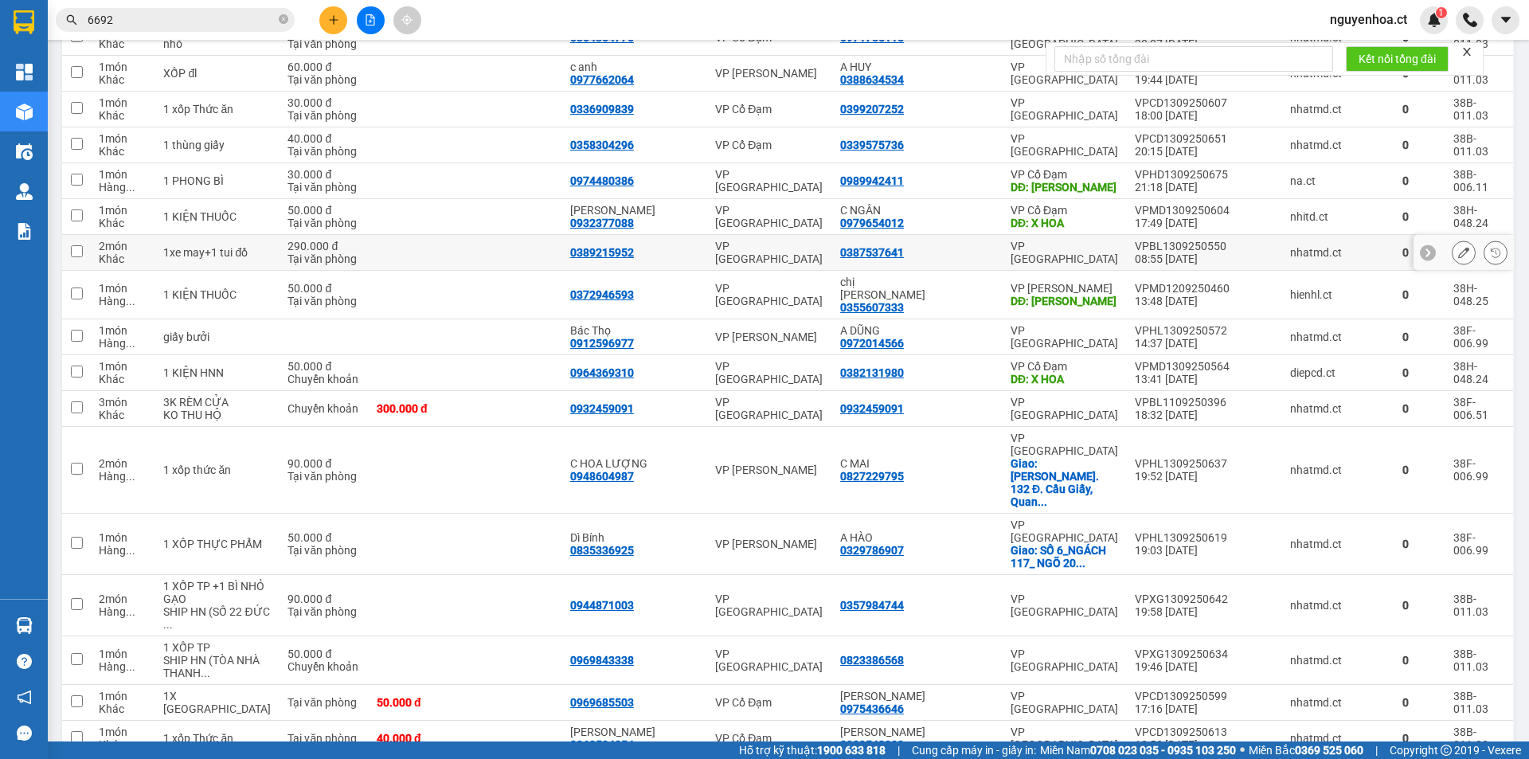
scroll to position [0, 0]
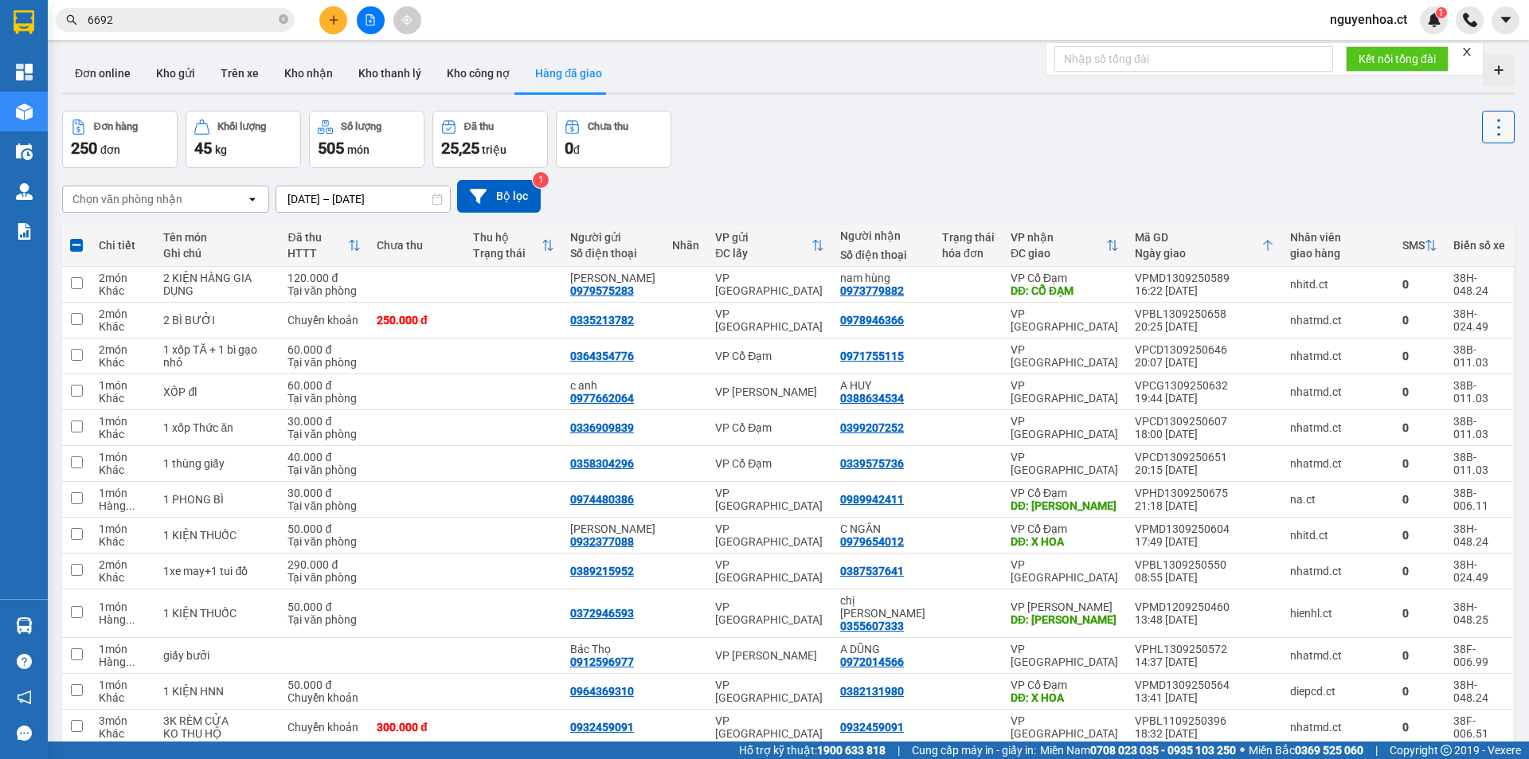
click at [1487, 127] on icon at bounding box center [1498, 127] width 22 height 22
click at [1445, 200] on span "Xóa hoàn toàn" at bounding box center [1468, 199] width 73 height 16
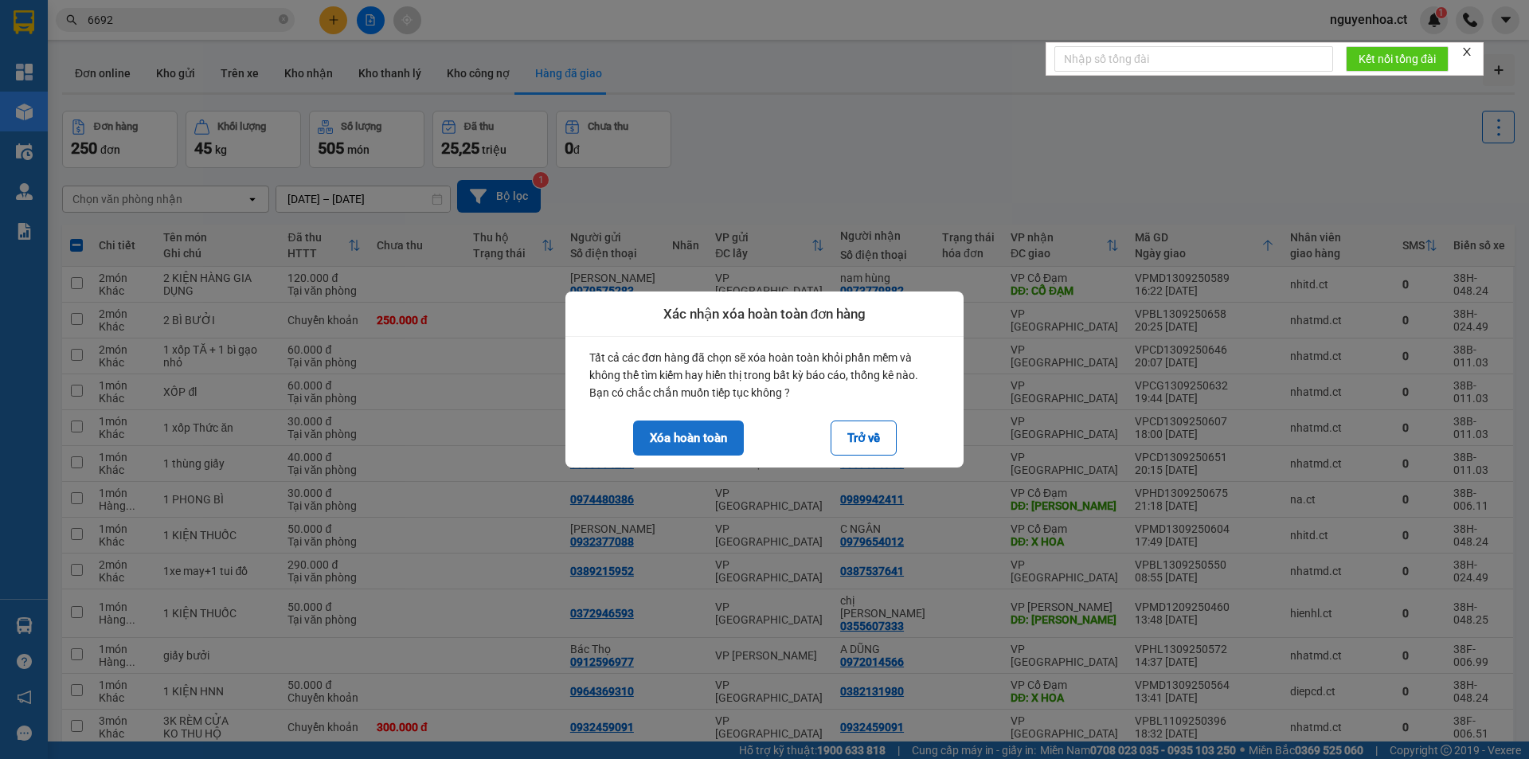
click at [715, 441] on button "Xóa hoàn toàn" at bounding box center [688, 437] width 111 height 35
checkbox input "false"
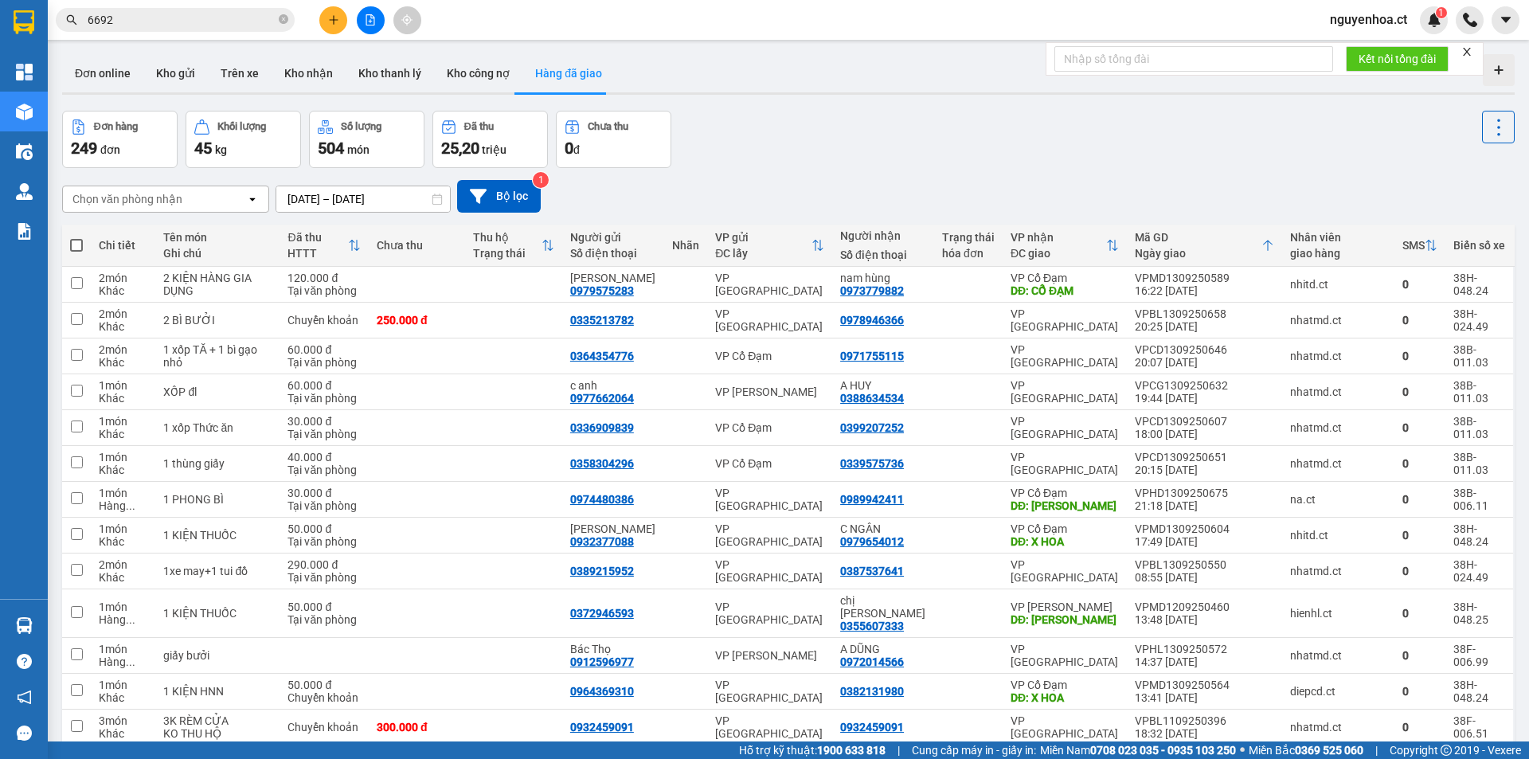
click at [140, 25] on input "6692" at bounding box center [182, 20] width 188 height 18
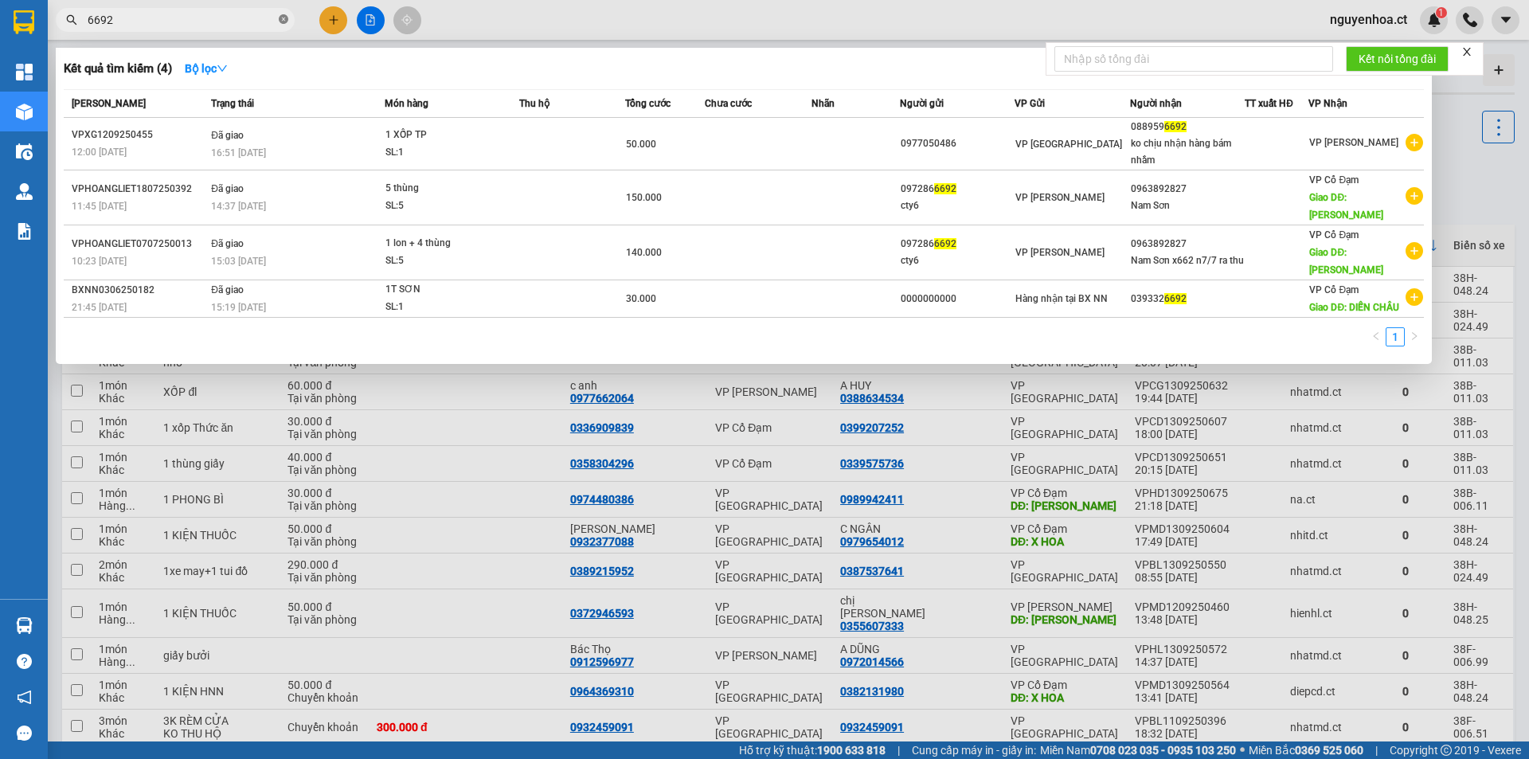
click at [287, 18] on icon "close-circle" at bounding box center [284, 19] width 10 height 10
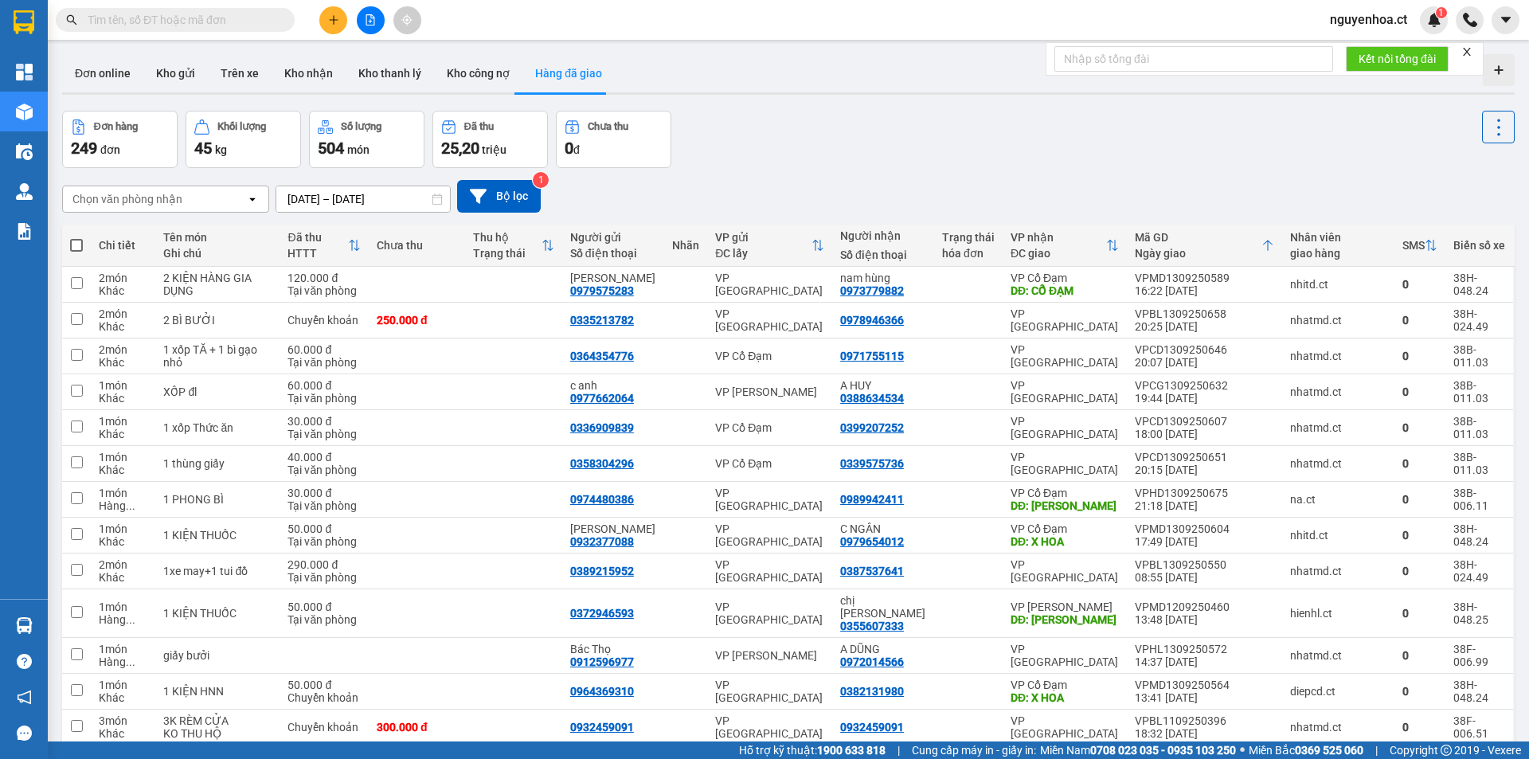
click at [196, 22] on input "text" at bounding box center [182, 20] width 188 height 18
